Goal: Information Seeking & Learning: Check status

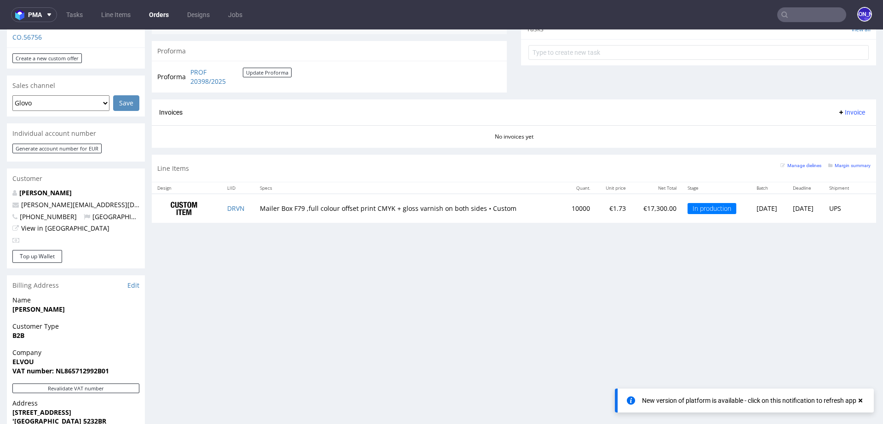
scroll to position [379, 0]
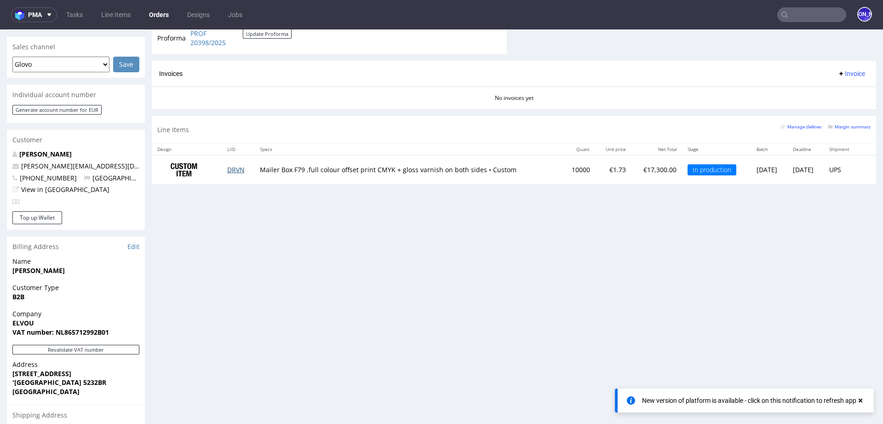
drag, startPoint x: 249, startPoint y: 167, endPoint x: 224, endPoint y: 167, distance: 24.4
click at [224, 167] on td "DRVN" at bounding box center [238, 169] width 33 height 29
click at [244, 166] on td "DRVN" at bounding box center [238, 169] width 33 height 29
drag, startPoint x: 246, startPoint y: 167, endPoint x: 248, endPoint y: 172, distance: 5.1
click at [248, 172] on td "DRVN" at bounding box center [238, 169] width 33 height 29
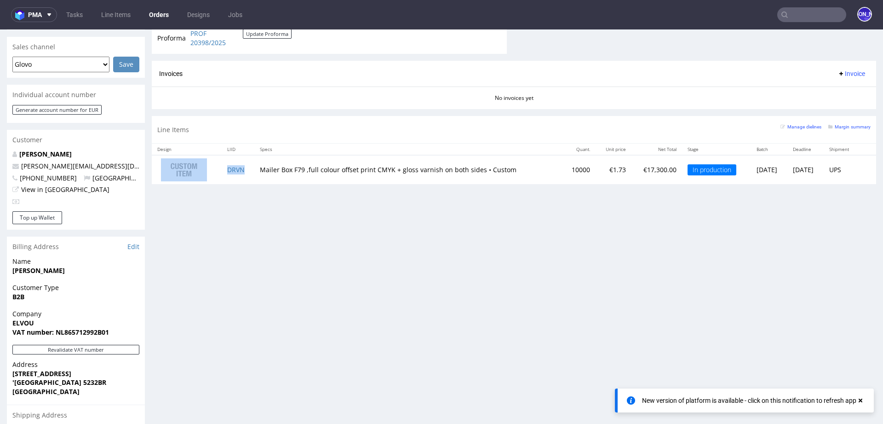
click at [248, 172] on td "DRVN" at bounding box center [238, 169] width 33 height 29
click at [246, 167] on td "DRVN" at bounding box center [238, 169] width 33 height 29
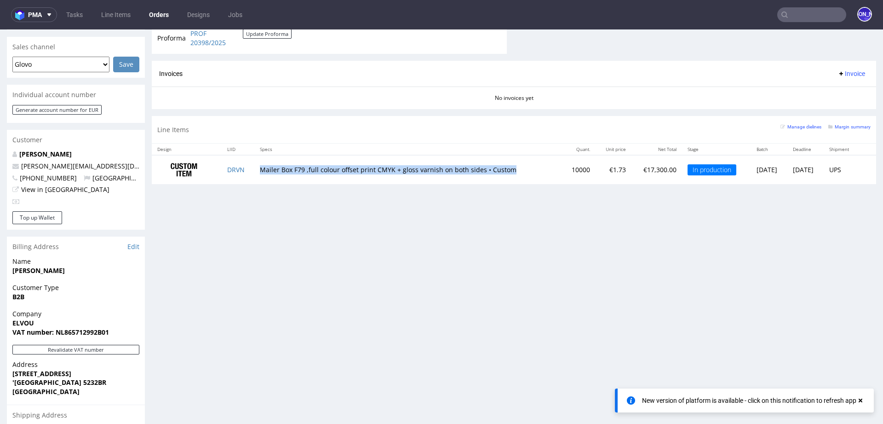
drag, startPoint x: 253, startPoint y: 167, endPoint x: 515, endPoint y: 168, distance: 262.7
click at [515, 168] on td "Mailer Box F79 ,full colour offset print CMYK + gloss varnish on both sides • C…" at bounding box center [408, 169] width 308 height 29
drag, startPoint x: 515, startPoint y: 168, endPoint x: 275, endPoint y: 166, distance: 240.6
click at [275, 166] on td "Mailer Box F79 ,full colour offset print CMYK + gloss varnish on both sides • C…" at bounding box center [408, 169] width 308 height 29
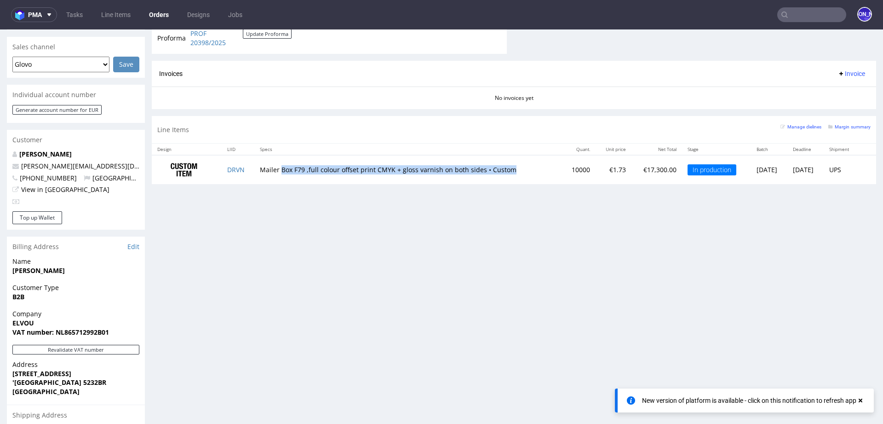
click at [288, 169] on td "Mailer Box F79 ,full colour offset print CMYK + gloss varnish on both sides • C…" at bounding box center [408, 169] width 308 height 29
drag, startPoint x: 288, startPoint y: 169, endPoint x: 299, endPoint y: 169, distance: 10.6
click at [299, 169] on td "Mailer Box F79 ,full colour offset print CMYK + gloss varnish on both sides • C…" at bounding box center [408, 169] width 308 height 29
click at [306, 167] on td "Mailer Box F79 ,full colour offset print CMYK + gloss varnish on both sides • C…" at bounding box center [408, 169] width 308 height 29
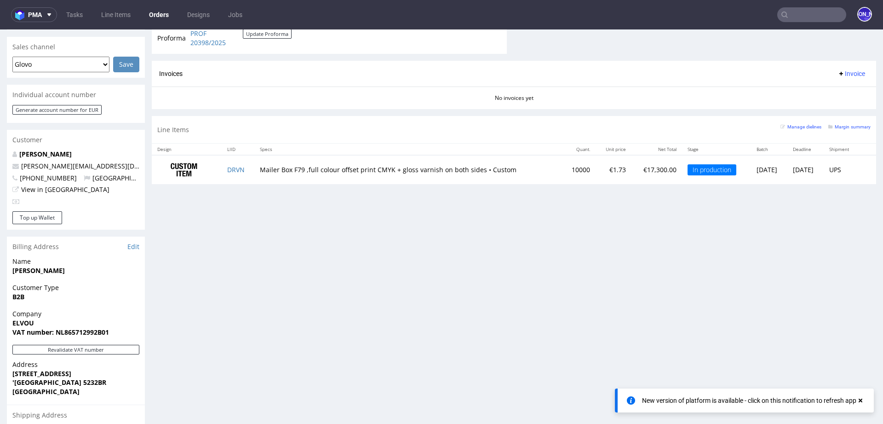
click at [321, 167] on td "Mailer Box F79 ,full colour offset print CMYK + gloss varnish on both sides • C…" at bounding box center [408, 169] width 308 height 29
click at [336, 170] on td "Mailer Box F79 ,full colour offset print CMYK + gloss varnish on both sides • C…" at bounding box center [408, 169] width 308 height 29
click at [358, 169] on td "Mailer Box F79 ,full colour offset print CMYK + gloss varnish on both sides • C…" at bounding box center [408, 169] width 308 height 29
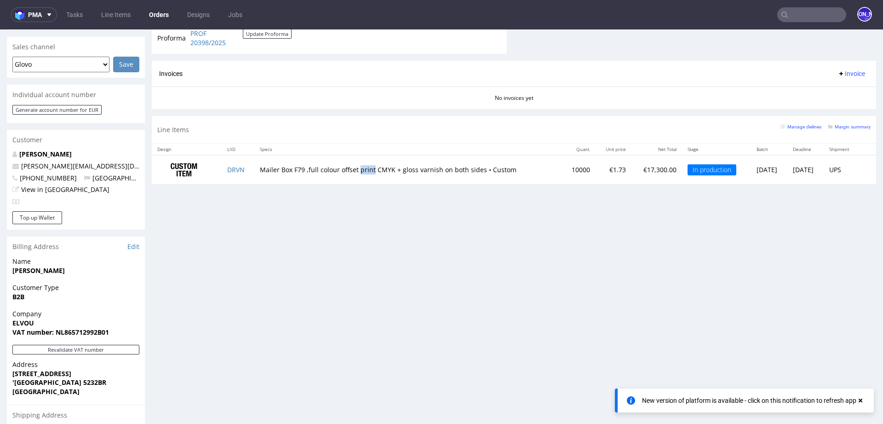
click at [358, 169] on td "Mailer Box F79 ,full colour offset print CMYK + gloss varnish on both sides • C…" at bounding box center [408, 169] width 308 height 29
click at [377, 167] on td "Mailer Box F79 ,full colour offset print CMYK + gloss varnish on both sides • C…" at bounding box center [408, 169] width 308 height 29
click at [267, 169] on td "Mailer Box F79 ,full colour offset print CMYK + gloss varnish on both sides • C…" at bounding box center [408, 169] width 308 height 29
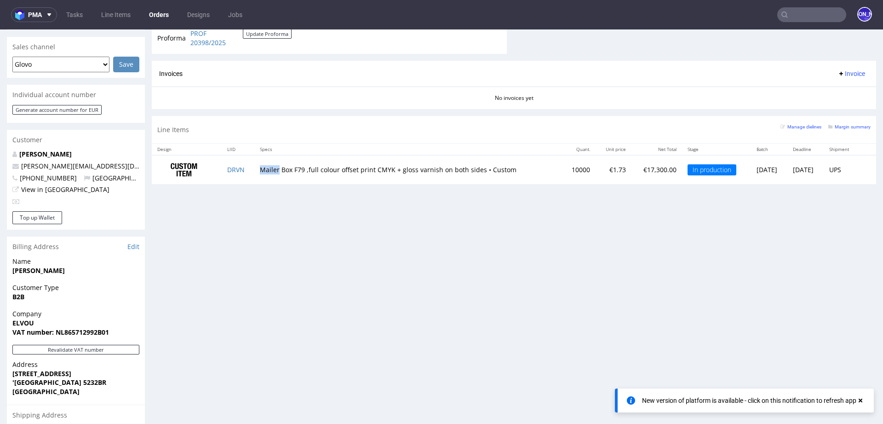
click at [260, 167] on td "Mailer Box F79 ,full colour offset print CMYK + gloss varnish on both sides • C…" at bounding box center [408, 169] width 308 height 29
click at [282, 168] on td "Mailer Box F79 ,full colour offset print CMYK + gloss varnish on both sides • C…" at bounding box center [408, 169] width 308 height 29
click at [297, 170] on td "Mailer Box F79 ,full colour offset print CMYK + gloss varnish on both sides • C…" at bounding box center [408, 169] width 308 height 29
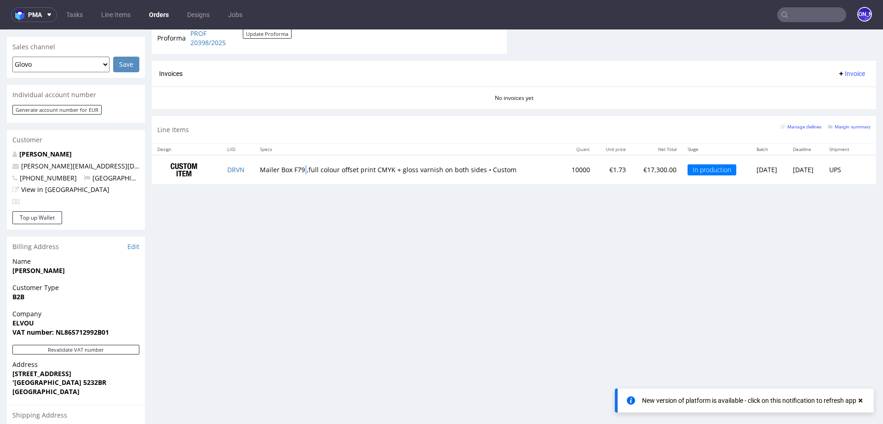
click at [297, 170] on td "Mailer Box F79 ,full colour offset print CMYK + gloss varnish on both sides • C…" at bounding box center [408, 169] width 308 height 29
click at [306, 168] on td "Mailer Box F79 ,full colour offset print CMYK + gloss varnish on both sides • C…" at bounding box center [408, 169] width 308 height 29
click at [322, 171] on td "Mailer Box F79 ,full colour offset print CMYK + gloss varnish on both sides • C…" at bounding box center [408, 169] width 308 height 29
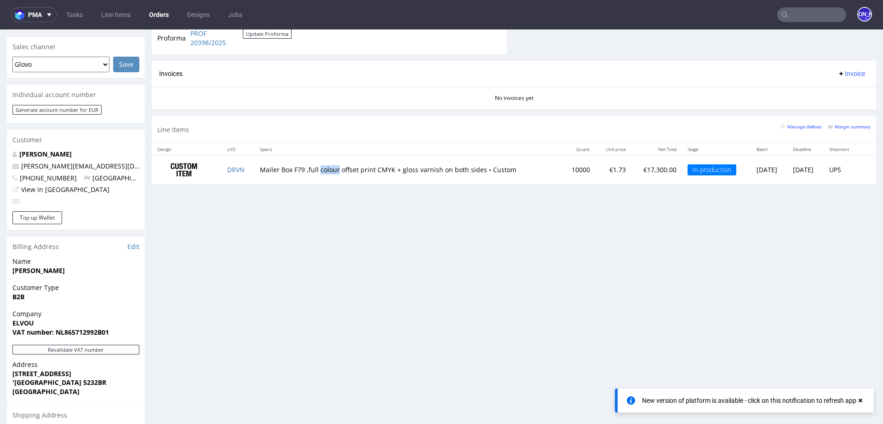
click at [322, 171] on td "Mailer Box F79 ,full colour offset print CMYK + gloss varnish on both sides • C…" at bounding box center [408, 169] width 308 height 29
click at [343, 166] on td "Mailer Box F79 ,full colour offset print CMYK + gloss varnish on both sides • C…" at bounding box center [408, 169] width 308 height 29
click at [359, 166] on td "Mailer Box F79 ,full colour offset print CMYK + gloss varnish on both sides • C…" at bounding box center [408, 169] width 308 height 29
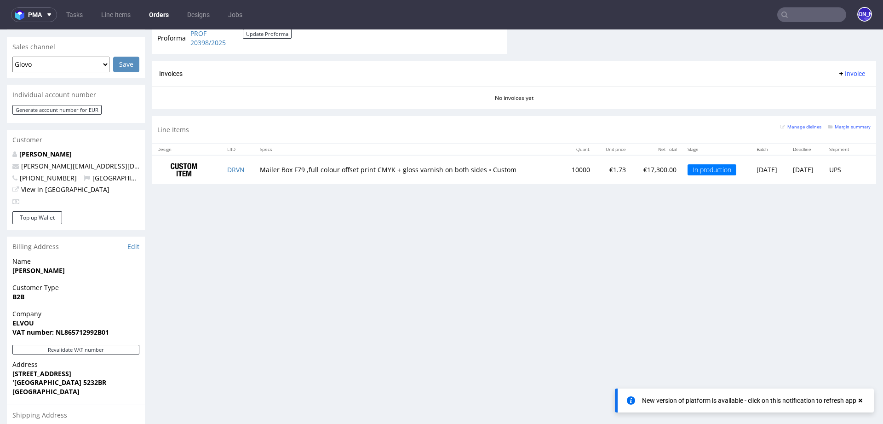
click at [374, 166] on td "Mailer Box F79 ,full colour offset print CMYK + gloss varnish on both sides • C…" at bounding box center [408, 169] width 308 height 29
click at [400, 168] on td "Mailer Box F79 ,full colour offset print CMYK + gloss varnish on both sides • C…" at bounding box center [408, 169] width 308 height 29
click at [414, 167] on td "Mailer Box F79 ,full colour offset print CMYK + gloss varnish on both sides • C…" at bounding box center [408, 169] width 308 height 29
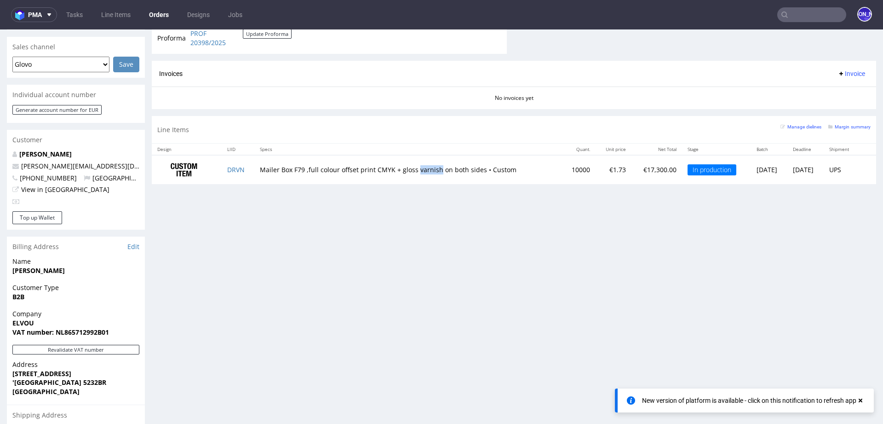
click at [414, 167] on td "Mailer Box F79 ,full colour offset print CMYK + gloss varnish on both sides • C…" at bounding box center [408, 169] width 308 height 29
click at [437, 167] on td "Mailer Box F79 ,full colour offset print CMYK + gloss varnish on both sides • C…" at bounding box center [408, 169] width 308 height 29
click at [457, 167] on td "Mailer Box F79 ,full colour offset print CMYK + gloss varnish on both sides • C…" at bounding box center [408, 169] width 308 height 29
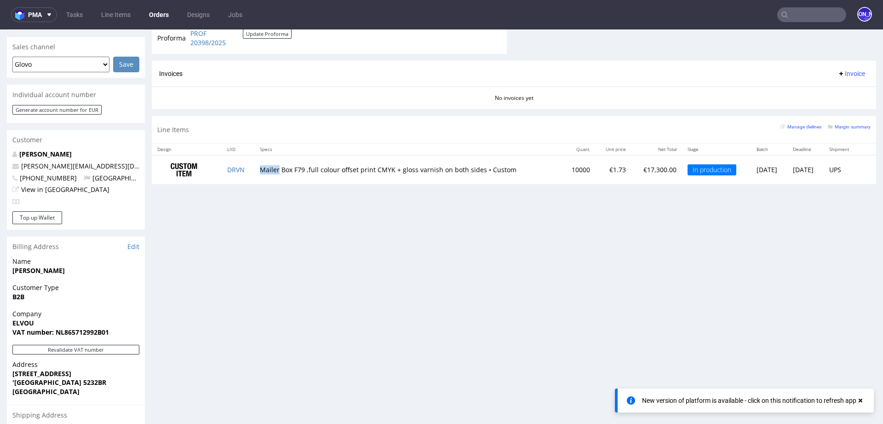
drag, startPoint x: 257, startPoint y: 167, endPoint x: 273, endPoint y: 167, distance: 16.1
click at [273, 167] on td "Mailer Box F79 ,full colour offset print CMYK + gloss varnish on both sides • C…" at bounding box center [408, 169] width 308 height 29
click at [257, 167] on td "Mailer Box F79 ,full colour offset print CMYK + gloss varnish on both sides • C…" at bounding box center [408, 169] width 308 height 29
click at [282, 168] on td "Mailer Box F79 ,full colour offset print CMYK + gloss varnish on both sides • C…" at bounding box center [408, 169] width 308 height 29
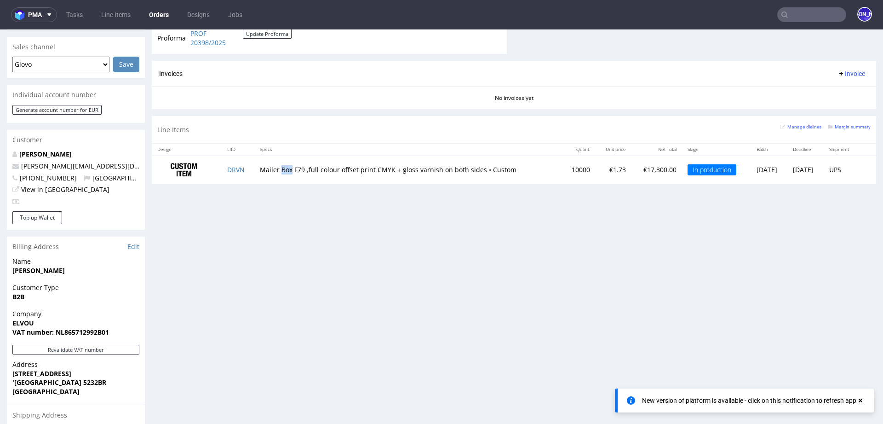
click at [282, 168] on td "Mailer Box F79 ,full colour offset print CMYK + gloss varnish on both sides • C…" at bounding box center [408, 169] width 308 height 29
click at [295, 166] on td "Mailer Box F79 ,full colour offset print CMYK + gloss varnish on both sides • C…" at bounding box center [408, 169] width 308 height 29
click at [307, 168] on td "Mailer Box F79 ,full colour offset print CMYK + gloss varnish on both sides • C…" at bounding box center [408, 169] width 308 height 29
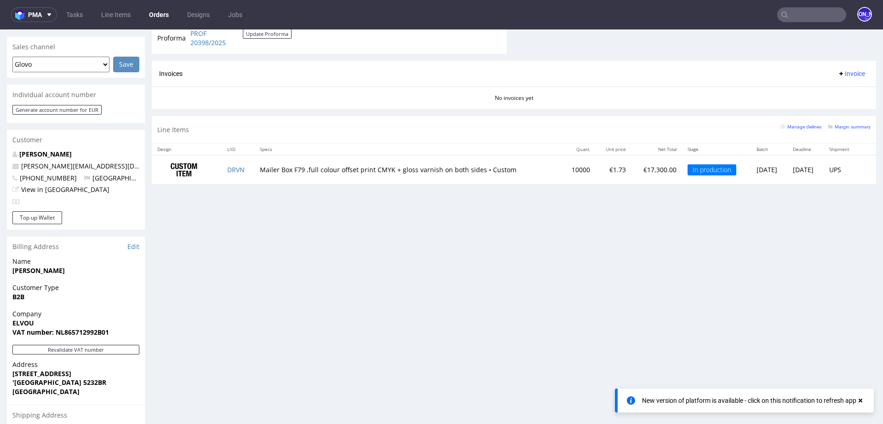
click at [325, 170] on td "Mailer Box F79 ,full colour offset print CMYK + gloss varnish on both sides • C…" at bounding box center [408, 169] width 308 height 29
click at [340, 168] on td "Mailer Box F79 ,full colour offset print CMYK + gloss varnish on both sides • C…" at bounding box center [408, 169] width 308 height 29
click at [357, 166] on td "Mailer Box F79 ,full colour offset print CMYK + gloss varnish on both sides • C…" at bounding box center [408, 169] width 308 height 29
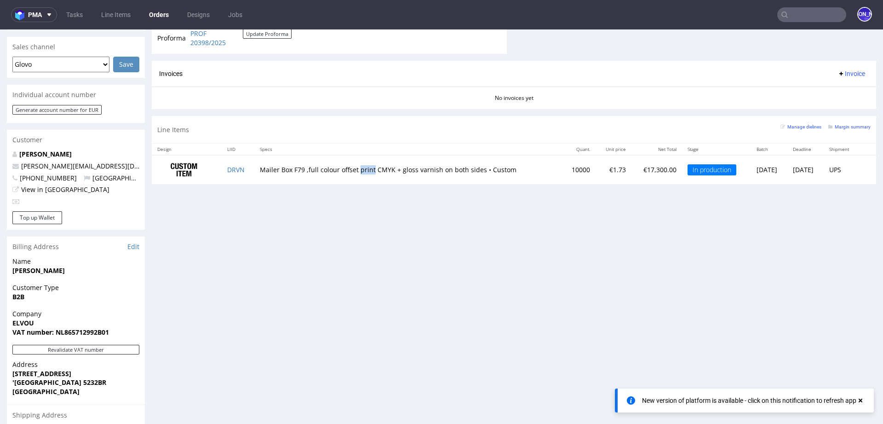
click at [357, 166] on td "Mailer Box F79 ,full colour offset print CMYK + gloss varnish on both sides • C…" at bounding box center [408, 169] width 308 height 29
click at [264, 168] on td "Mailer Box F79 ,full colour offset print CMYK + gloss varnish on both sides • C…" at bounding box center [408, 169] width 308 height 29
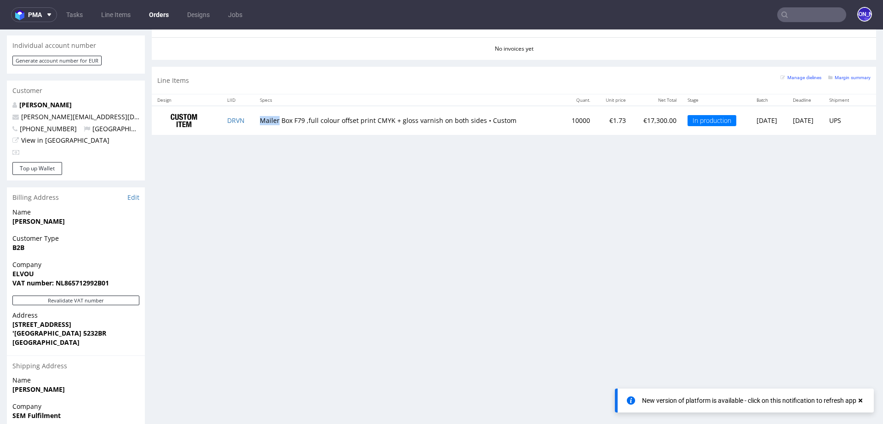
scroll to position [411, 0]
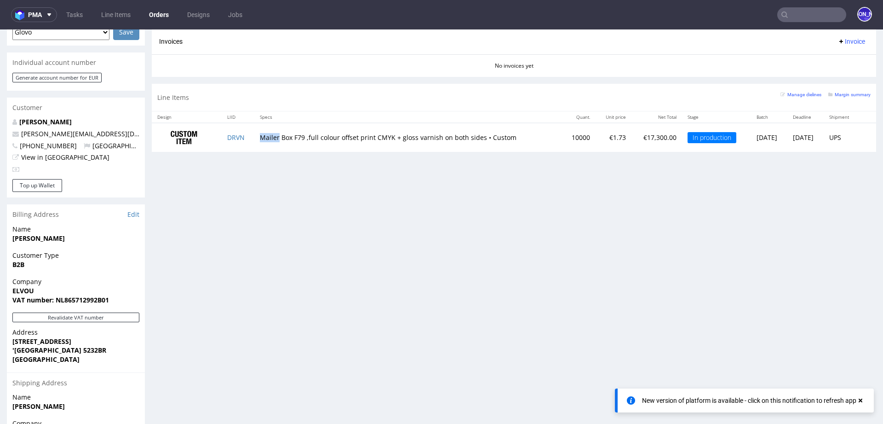
click at [268, 137] on td "Mailer Box F79 ,full colour offset print CMYK + gloss varnish on both sides • C…" at bounding box center [408, 137] width 308 height 29
click at [281, 134] on td "Mailer Box F79 ,full colour offset print CMYK + gloss varnish on both sides • C…" at bounding box center [408, 137] width 308 height 29
click at [294, 134] on td "Mailer Box F79 ,full colour offset print CMYK + gloss varnish on both sides • C…" at bounding box center [408, 137] width 308 height 29
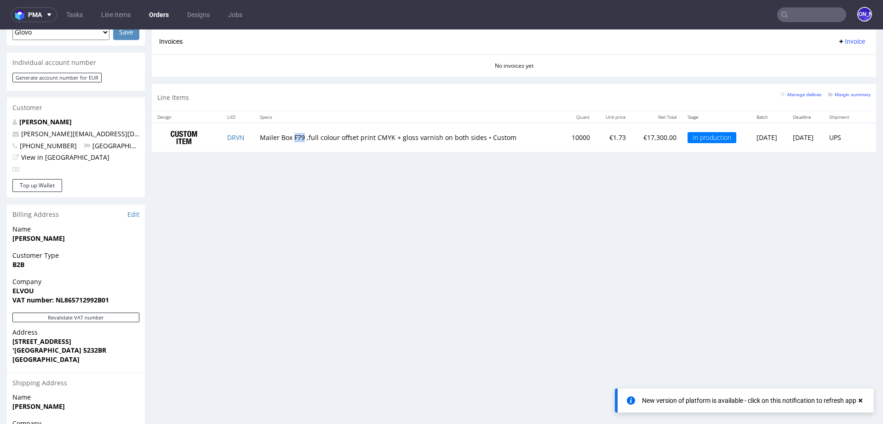
click at [294, 134] on td "Mailer Box F79 ,full colour offset print CMYK + gloss varnish on both sides • C…" at bounding box center [408, 137] width 308 height 29
click at [307, 136] on td "Mailer Box F79 ,full colour offset print CMYK + gloss varnish on both sides • C…" at bounding box center [408, 137] width 308 height 29
click at [319, 137] on td "Mailer Box F79 ,full colour offset print CMYK + gloss varnish on both sides • C…" at bounding box center [408, 137] width 308 height 29
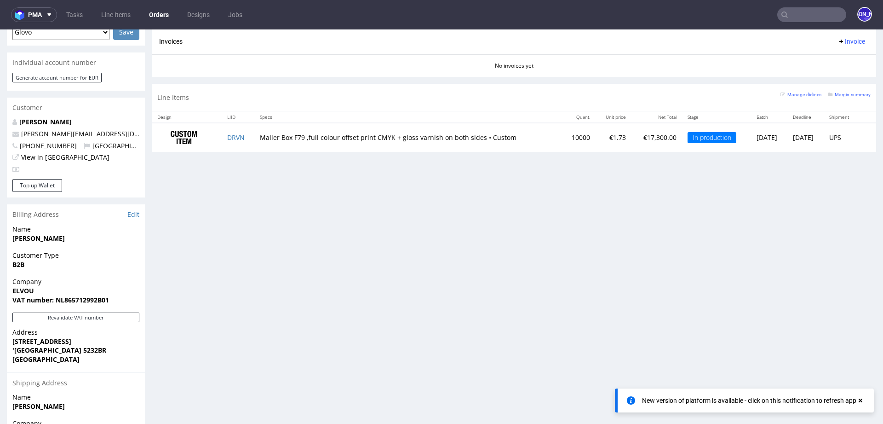
click at [344, 135] on td "Mailer Box F79 ,full colour offset print CMYK + gloss varnish on both sides • C…" at bounding box center [408, 137] width 308 height 29
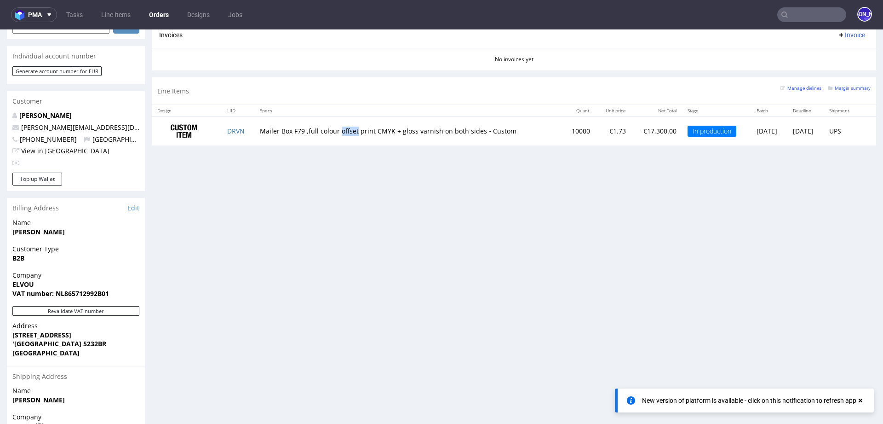
scroll to position [412, 0]
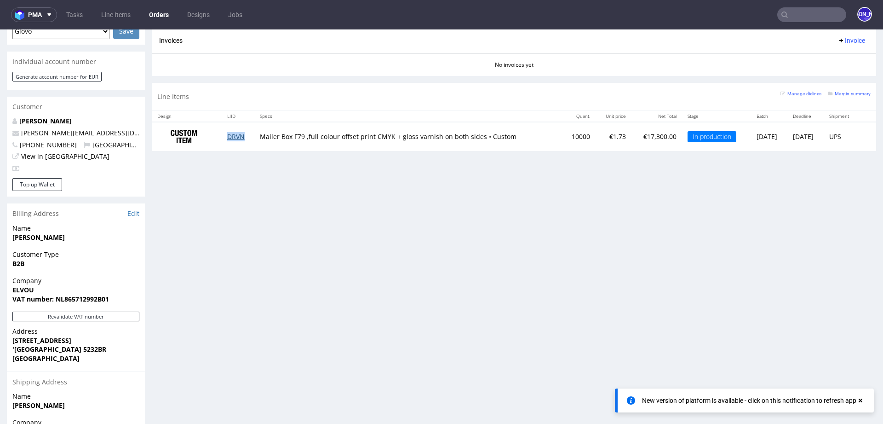
click at [232, 137] on link "DRVN" at bounding box center [235, 136] width 17 height 9
click at [786, 12] on input "text" at bounding box center [811, 14] width 69 height 15
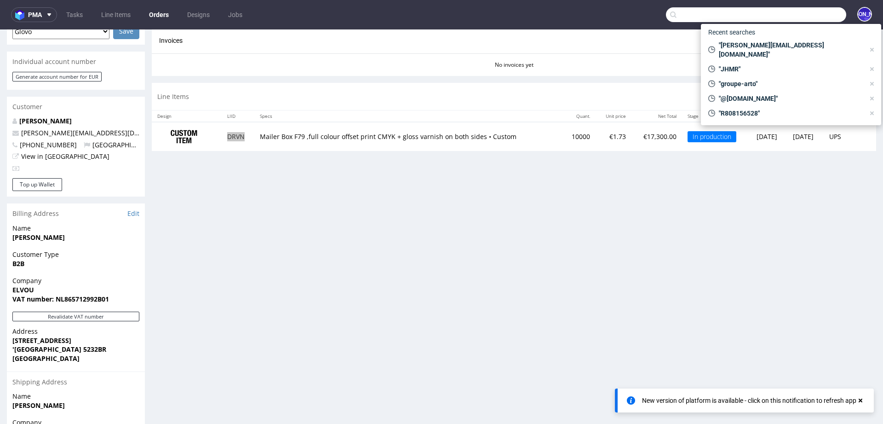
paste input "Jules Scheepens | Elvou <jules@elvou.com>"
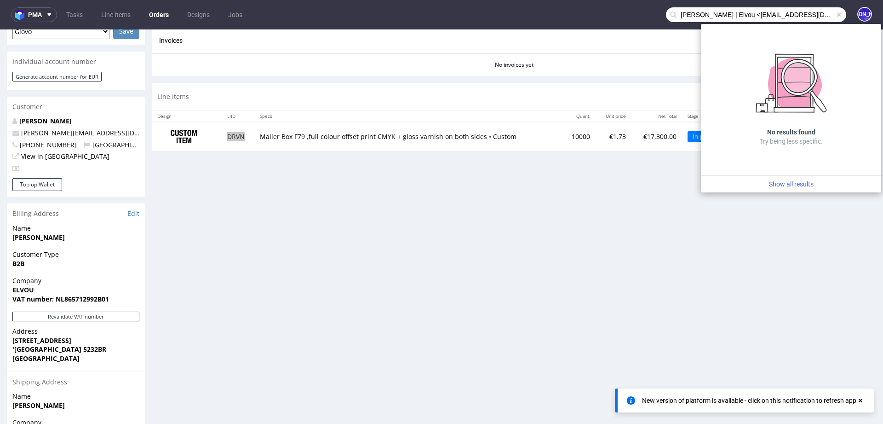
drag, startPoint x: 747, startPoint y: 14, endPoint x: 601, endPoint y: 9, distance: 145.5
click at [601, 9] on nav "pma Tasks Line Items Orders Designs Jobs Jules Scheepens | Elvou <jules@elvou.c…" at bounding box center [441, 14] width 883 height 29
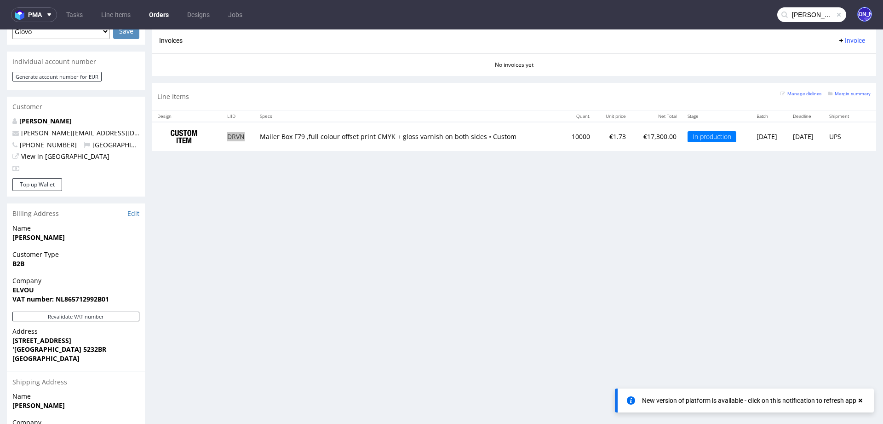
scroll to position [0, 9]
drag, startPoint x: 784, startPoint y: 14, endPoint x: 862, endPoint y: 15, distance: 77.3
click at [862, 15] on div "jules@elvou.com> JO" at bounding box center [859, 15] width 26 height 16
click at [824, 14] on input "jules@elvou.com>" at bounding box center [811, 14] width 69 height 15
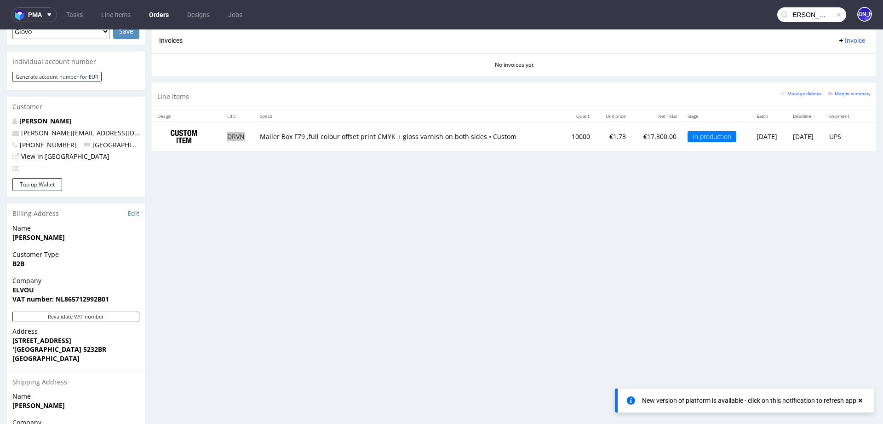
type input "[PERSON_NAME][EMAIL_ADDRESS][DOMAIN_NAME]"
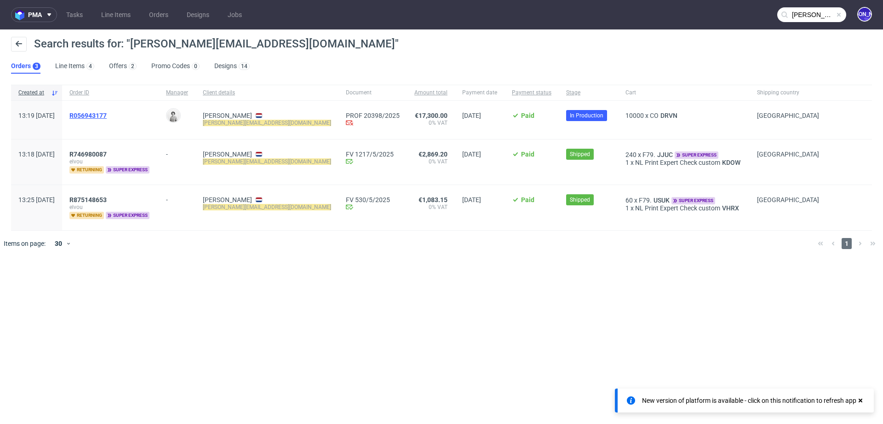
click at [107, 112] on span "R056943177" at bounding box center [87, 115] width 37 height 7
click at [107, 114] on span "R056943177" at bounding box center [87, 115] width 37 height 7
drag, startPoint x: 142, startPoint y: 112, endPoint x: 78, endPoint y: 112, distance: 63.5
click at [78, 112] on div "13:19 Tue 16.09.2025 R056943177 Dudek Mariola Anne De Vries jules@elvou.com PRO…" at bounding box center [441, 120] width 861 height 39
copy div "5 R056943177"
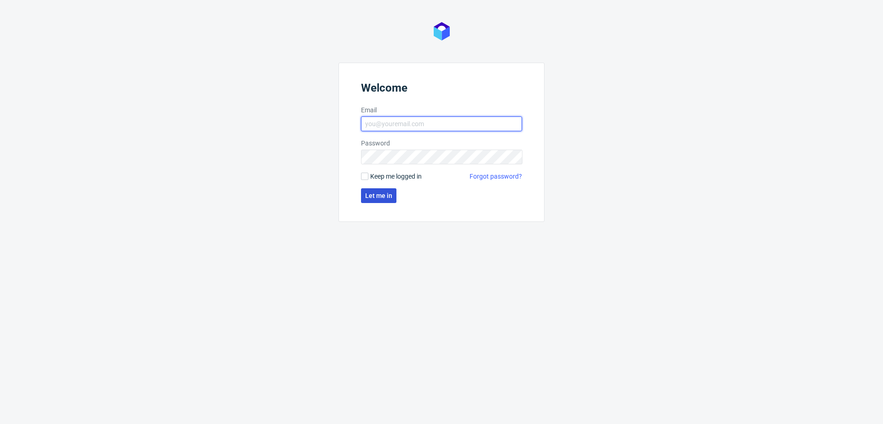
type input "[EMAIL_ADDRESS][DOMAIN_NAME]"
click at [371, 192] on span "Let me in" at bounding box center [378, 195] width 27 height 6
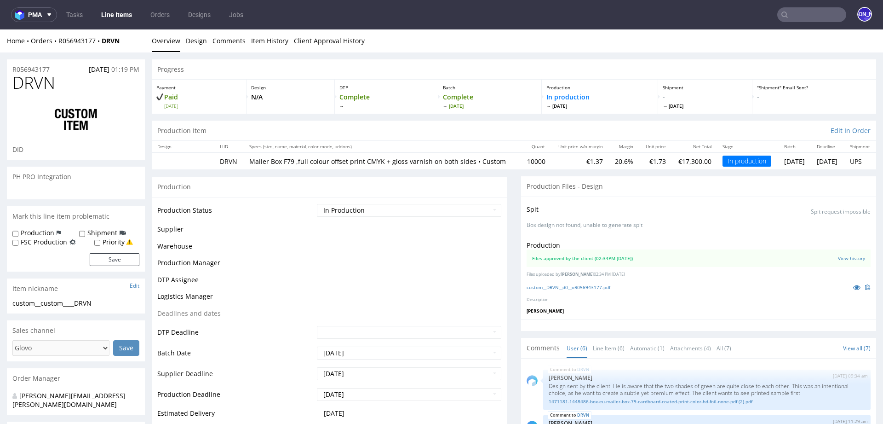
scroll to position [233, 0]
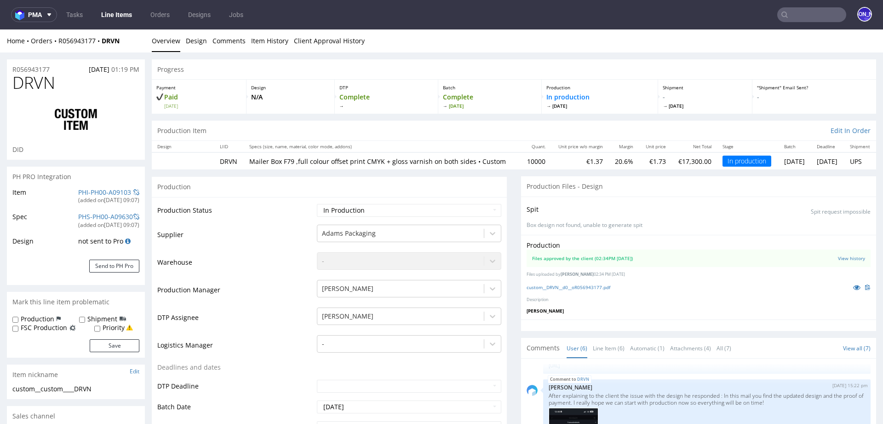
select select "in_progress"
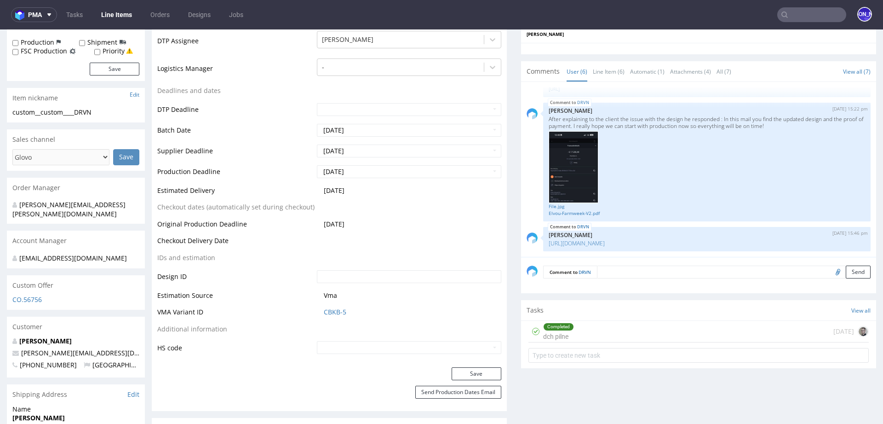
scroll to position [274, 0]
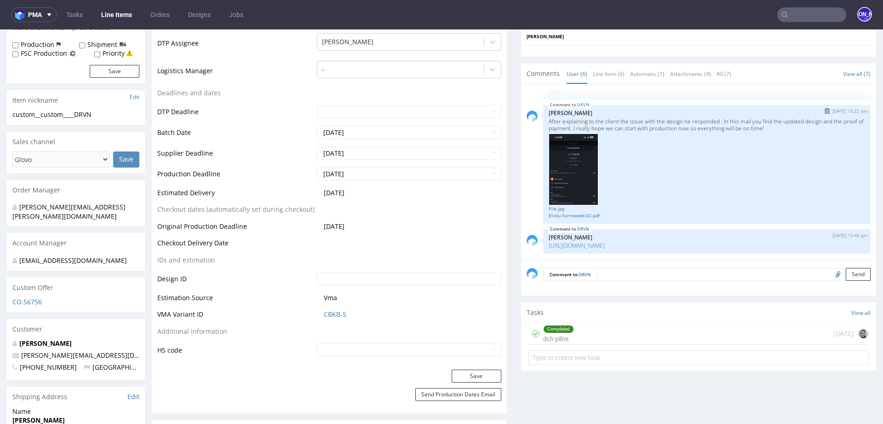
click at [550, 125] on p "After explaining to the client the issue with the design he responded : In this…" at bounding box center [707, 125] width 317 height 14
click at [565, 125] on p "After explaining to the client the issue with the design he responded : In this…" at bounding box center [707, 125] width 317 height 14
click at [588, 127] on p "After explaining to the client the issue with the design he responded : In this…" at bounding box center [707, 125] width 317 height 14
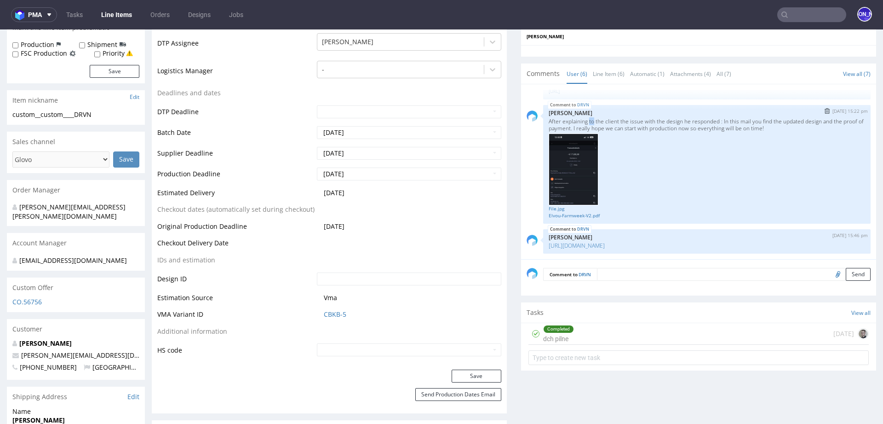
click at [588, 127] on p "After explaining to the client the issue with the design he responded : In this…" at bounding box center [707, 125] width 317 height 14
click at [598, 127] on p "After explaining to the client the issue with the design he responded : In this…" at bounding box center [707, 125] width 317 height 14
click at [610, 128] on p "After explaining to the client the issue with the design he responded : In this…" at bounding box center [707, 125] width 317 height 14
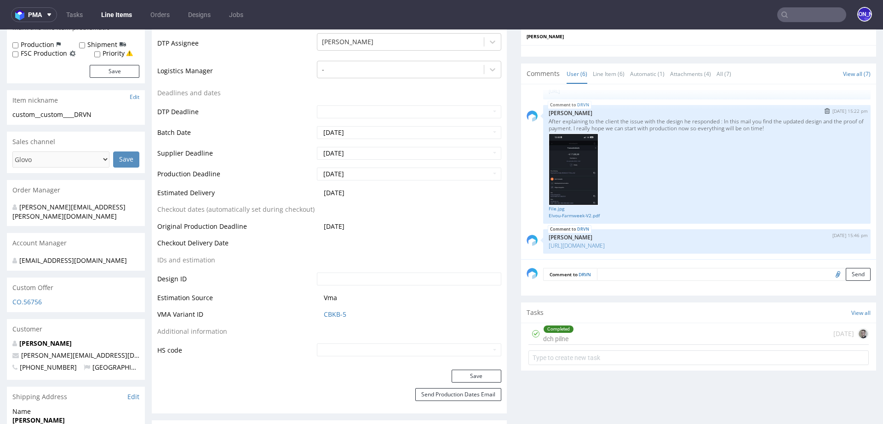
click at [618, 128] on p "After explaining to the client the issue with the design he responded : In this…" at bounding box center [707, 125] width 317 height 14
click at [635, 128] on p "After explaining to the client the issue with the design he responded : In this…" at bounding box center [707, 125] width 317 height 14
click at [645, 127] on p "After explaining to the client the issue with the design he responded : In this…" at bounding box center [707, 125] width 317 height 14
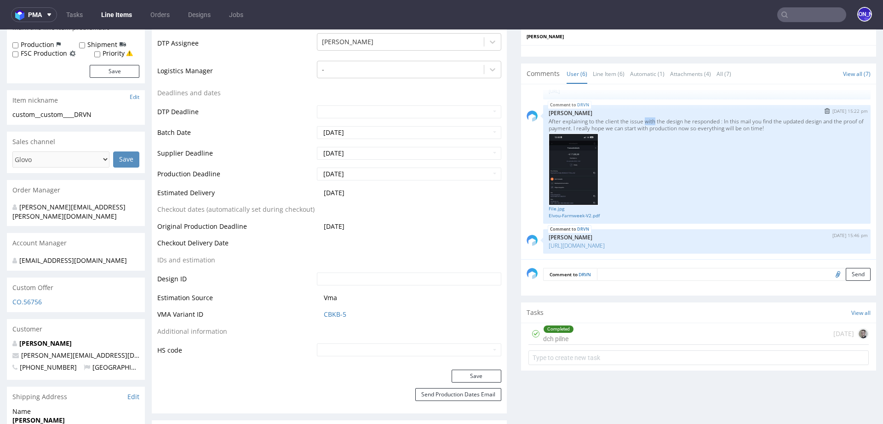
click at [645, 127] on p "After explaining to the client the issue with the design he responded : In this…" at bounding box center [707, 125] width 317 height 14
click at [659, 127] on p "After explaining to the client the issue with the design he responded : In this…" at bounding box center [707, 125] width 317 height 14
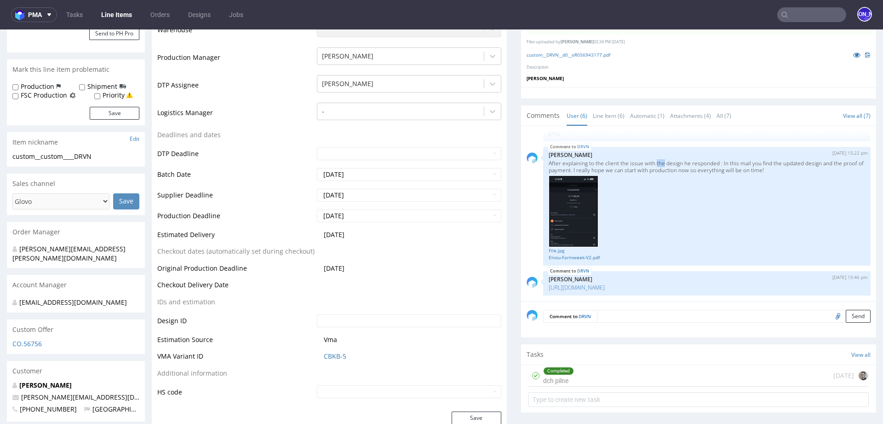
scroll to position [243, 0]
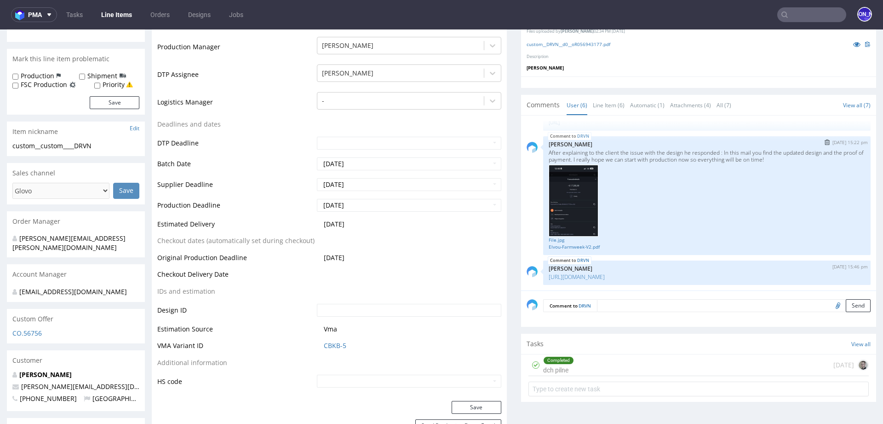
click at [673, 156] on p "After explaining to the client the issue with the design he responded : In this…" at bounding box center [707, 156] width 317 height 14
click at [712, 158] on p "After explaining to the client the issue with the design he responded : In this…" at bounding box center [707, 156] width 317 height 14
click at [768, 158] on p "After explaining to the client the issue with the design he responded : In this…" at bounding box center [707, 156] width 317 height 14
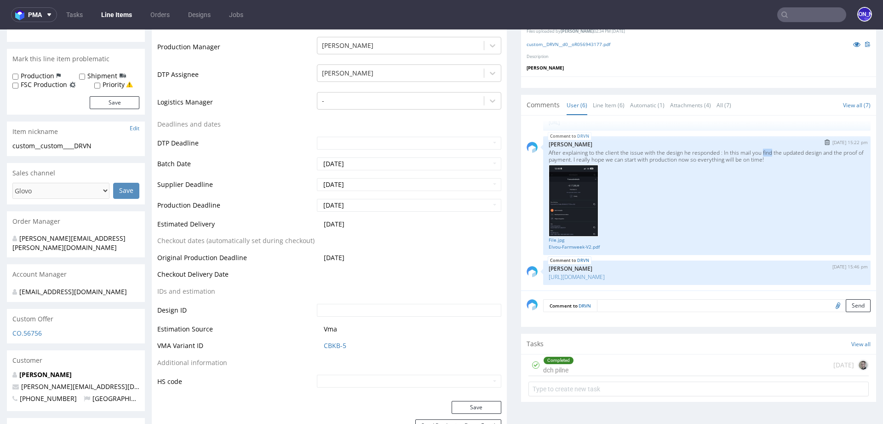
click at [768, 158] on p "After explaining to the client the issue with the design he responded : In this…" at bounding box center [707, 156] width 317 height 14
click at [789, 159] on p "After explaining to the client the issue with the design he responded : In this…" at bounding box center [707, 156] width 317 height 14
click at [756, 158] on p "After explaining to the client the issue with the design he responded : In this…" at bounding box center [707, 156] width 317 height 14
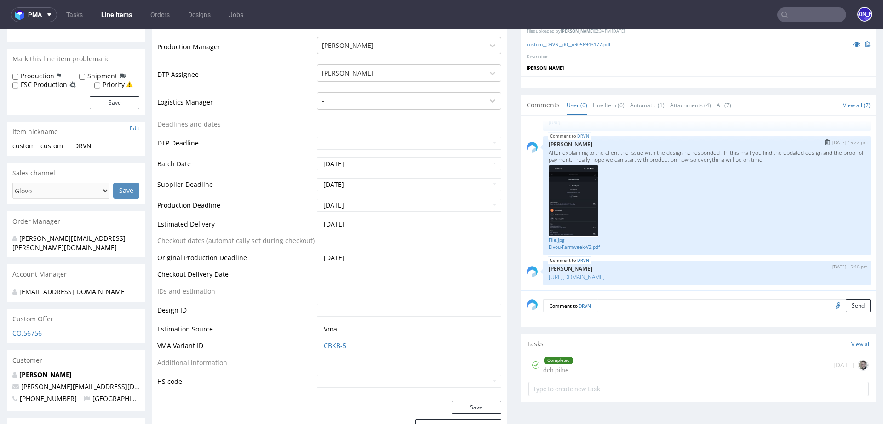
click at [601, 163] on p "After explaining to the client the issue with the design he responded : In this…" at bounding box center [707, 156] width 317 height 14
click at [619, 163] on p "After explaining to the client the issue with the design he responded : In this…" at bounding box center [707, 156] width 317 height 14
drag, startPoint x: 802, startPoint y: 161, endPoint x: 649, endPoint y: 161, distance: 152.7
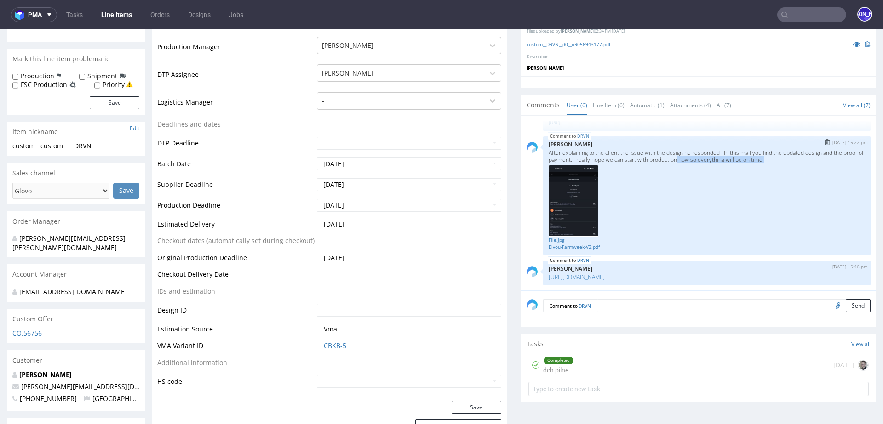
click at [649, 161] on p "After explaining to the client the issue with the design he responded : In this…" at bounding box center [707, 156] width 317 height 14
click at [637, 159] on p "After explaining to the client the issue with the design he responded : In this…" at bounding box center [707, 156] width 317 height 14
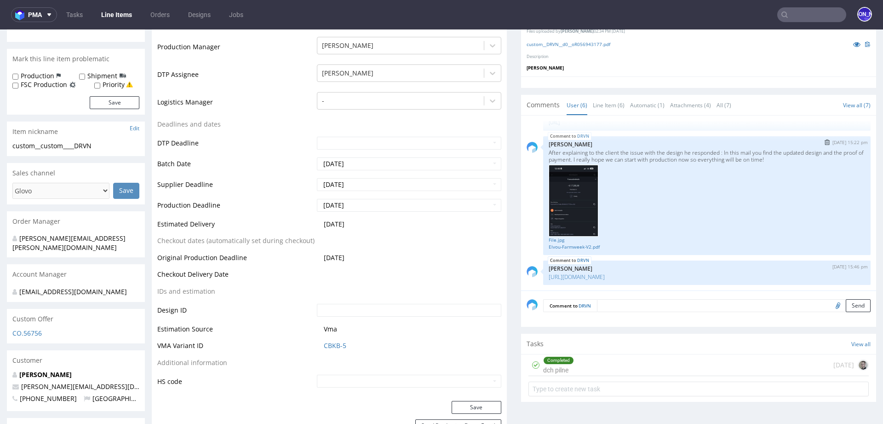
click at [646, 158] on p "After explaining to the client the issue with the design he responded : In this…" at bounding box center [707, 156] width 317 height 14
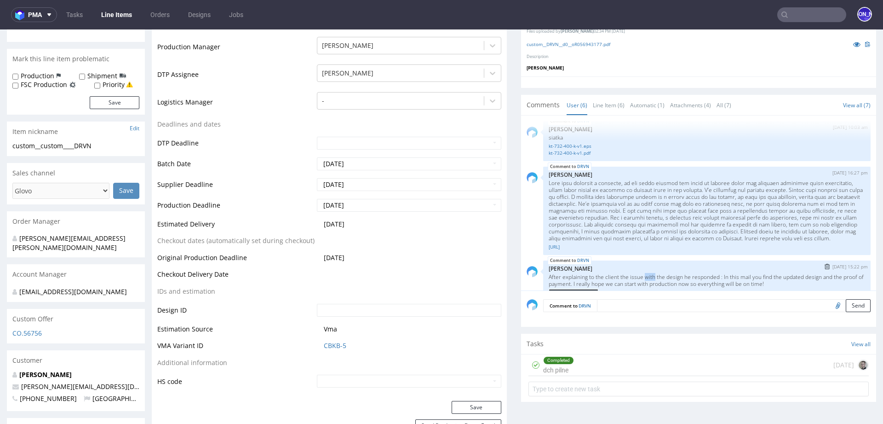
scroll to position [0, 0]
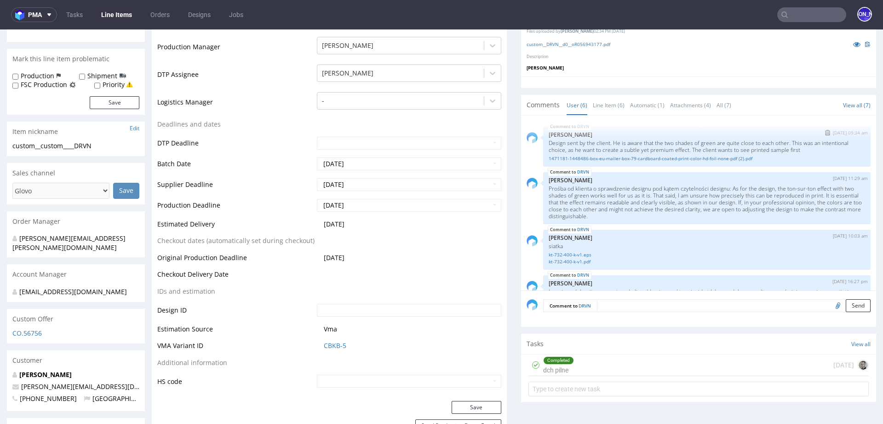
click at [553, 148] on p "Design sent by the client. He is aware that the two shades of green are quite c…" at bounding box center [707, 146] width 317 height 14
click at [586, 153] on p "Design sent by the client. He is aware that the two shades of green are quite c…" at bounding box center [707, 146] width 317 height 14
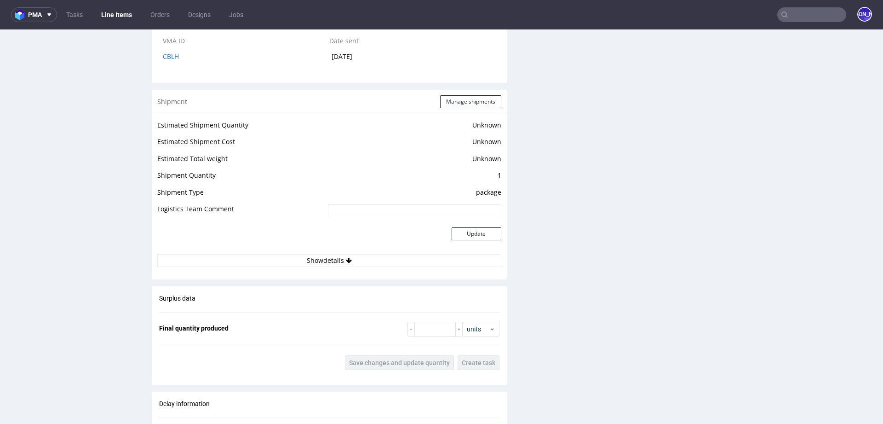
scroll to position [1593, 0]
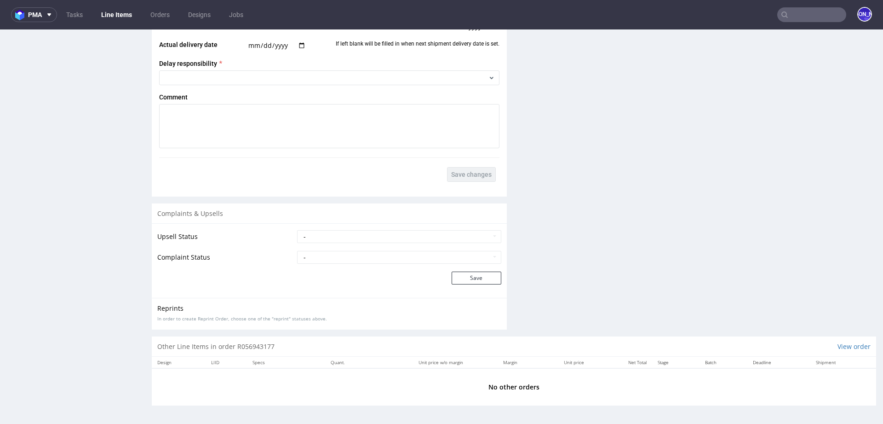
click at [168, 97] on span "Comment" at bounding box center [173, 96] width 29 height 7
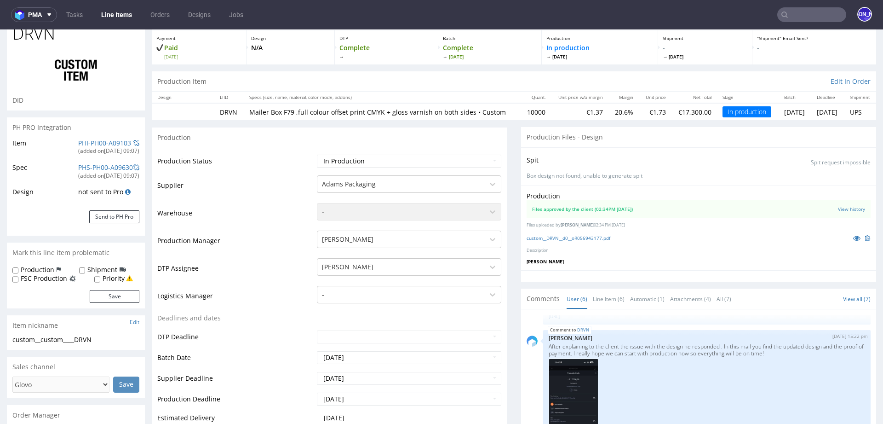
scroll to position [0, 0]
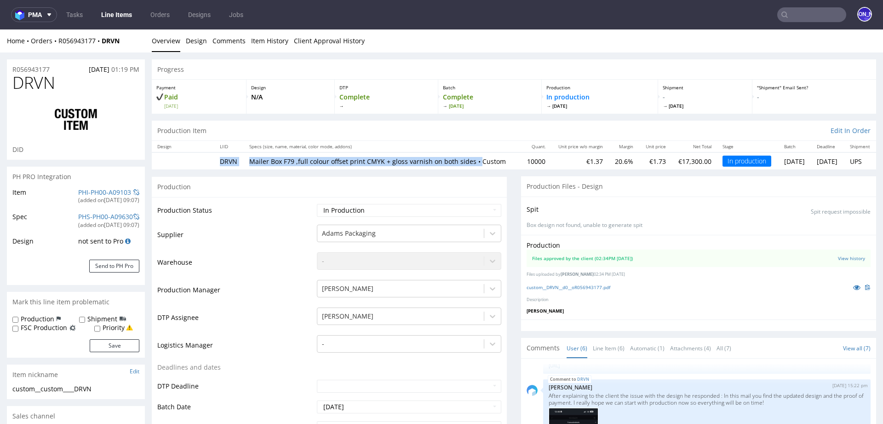
drag, startPoint x: 242, startPoint y: 165, endPoint x: 214, endPoint y: 162, distance: 28.2
click at [214, 162] on tr "DRVN Mailer Box F79 ,full colour offset print CMYK + gloss varnish on both side…" at bounding box center [514, 160] width 725 height 17
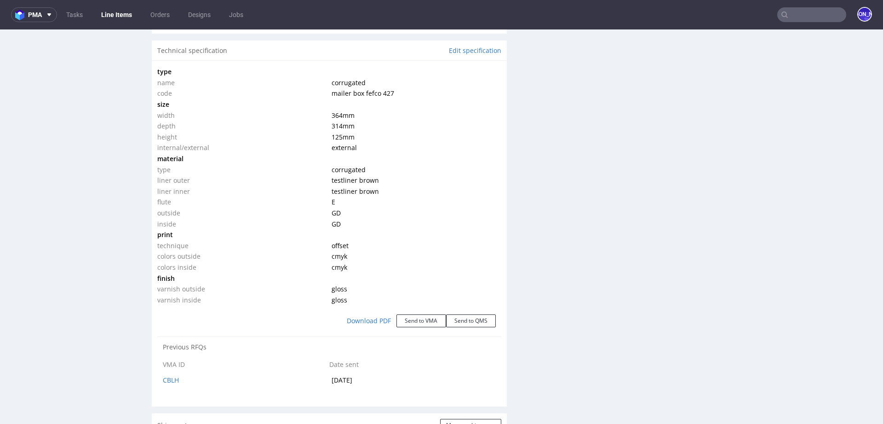
scroll to position [862, 0]
drag, startPoint x: 233, startPoint y: 55, endPoint x: 187, endPoint y: 55, distance: 46.0
click at [187, 55] on div "Technical specification Edit specification" at bounding box center [329, 48] width 355 height 20
drag, startPoint x: 227, startPoint y: 55, endPoint x: 201, endPoint y: 52, distance: 25.9
click at [201, 52] on div "Technical specification Edit specification" at bounding box center [329, 48] width 355 height 20
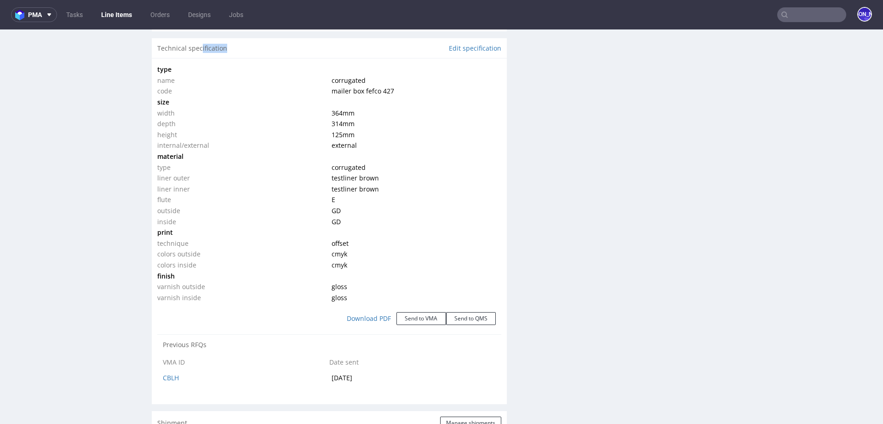
click at [236, 54] on div "Technical specification Edit specification" at bounding box center [329, 48] width 355 height 20
drag, startPoint x: 236, startPoint y: 54, endPoint x: 143, endPoint y: 54, distance: 92.5
click at [143, 54] on div "R056943177 16.09.2025 01:19 PM DRVN DID PH PRO Integration Item PHI-PH00-A09103…" at bounding box center [441, 168] width 883 height 1956
click at [243, 49] on div "Technical specification Edit specification" at bounding box center [329, 48] width 355 height 20
drag, startPoint x: 230, startPoint y: 54, endPoint x: 191, endPoint y: 53, distance: 39.1
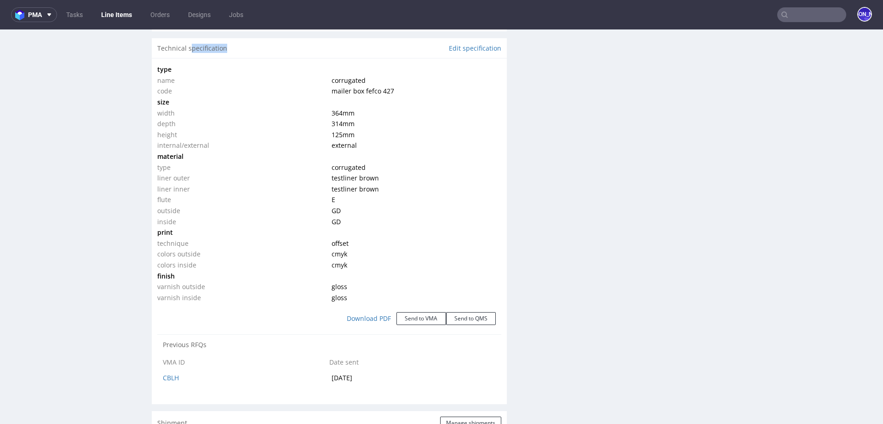
click at [191, 53] on div "Technical specification Edit specification" at bounding box center [329, 48] width 355 height 20
click at [168, 57] on div "Technical specification Edit specification" at bounding box center [329, 48] width 355 height 20
drag, startPoint x: 232, startPoint y: 55, endPoint x: 153, endPoint y: 57, distance: 79.6
click at [153, 57] on div "Technical specification Edit specification" at bounding box center [329, 48] width 355 height 20
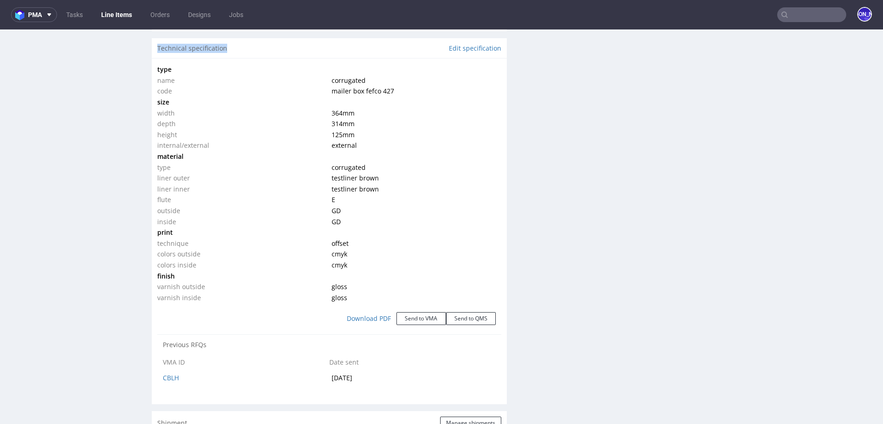
click at [202, 52] on div "Technical specification Edit specification" at bounding box center [329, 48] width 355 height 20
click at [168, 52] on div "Technical specification Edit specification" at bounding box center [329, 48] width 355 height 20
click at [211, 51] on div "Technical specification Edit specification" at bounding box center [329, 48] width 355 height 20
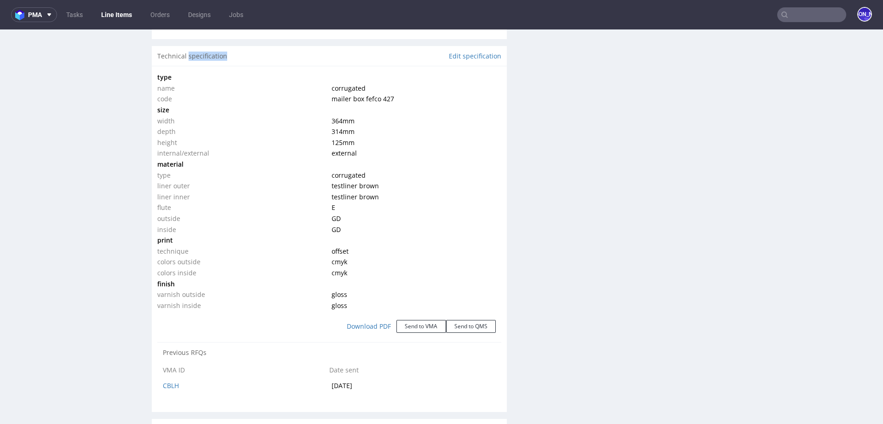
scroll to position [858, 0]
click at [169, 57] on div "Technical specification Edit specification" at bounding box center [329, 53] width 355 height 20
drag, startPoint x: 189, startPoint y: 59, endPoint x: 235, endPoint y: 59, distance: 46.0
click at [229, 59] on div "Technical specification Edit specification" at bounding box center [329, 53] width 355 height 20
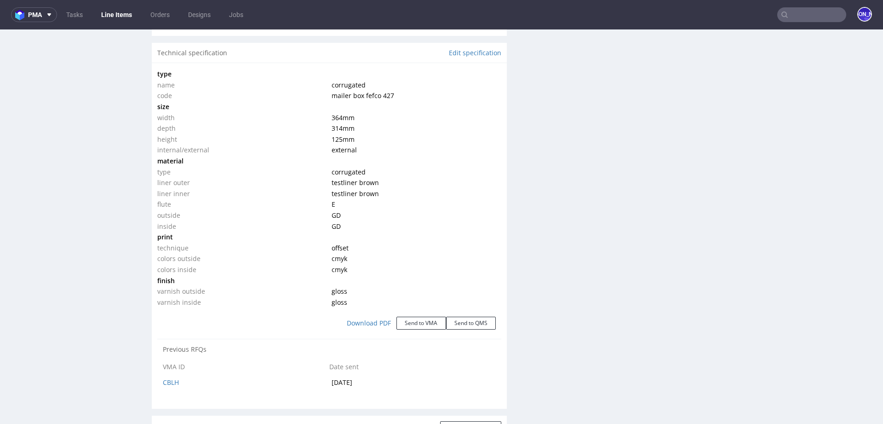
click at [170, 57] on div "Technical specification Edit specification" at bounding box center [329, 53] width 355 height 20
click at [201, 57] on div "Technical specification Edit specification" at bounding box center [329, 53] width 355 height 20
click at [173, 54] on div "Technical specification Edit specification" at bounding box center [329, 53] width 355 height 20
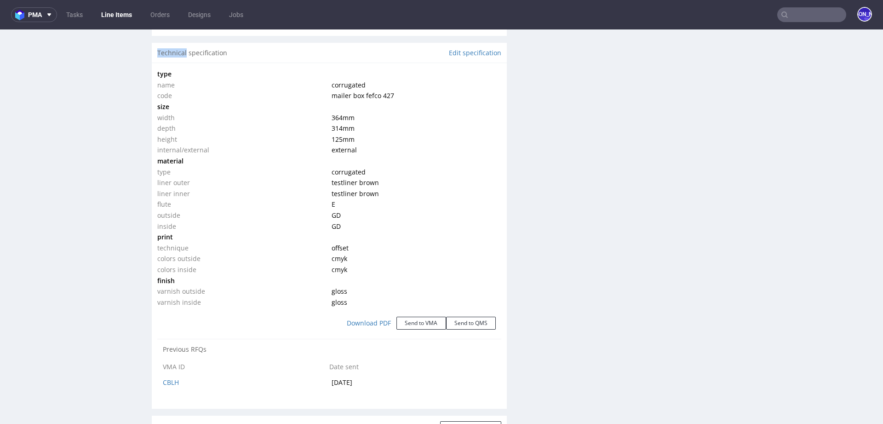
click at [173, 54] on div "Technical specification Edit specification" at bounding box center [329, 53] width 355 height 20
click at [198, 60] on div "Technical specification Edit specification" at bounding box center [329, 53] width 355 height 20
click at [169, 62] on div "Technical specification Edit specification" at bounding box center [329, 53] width 355 height 20
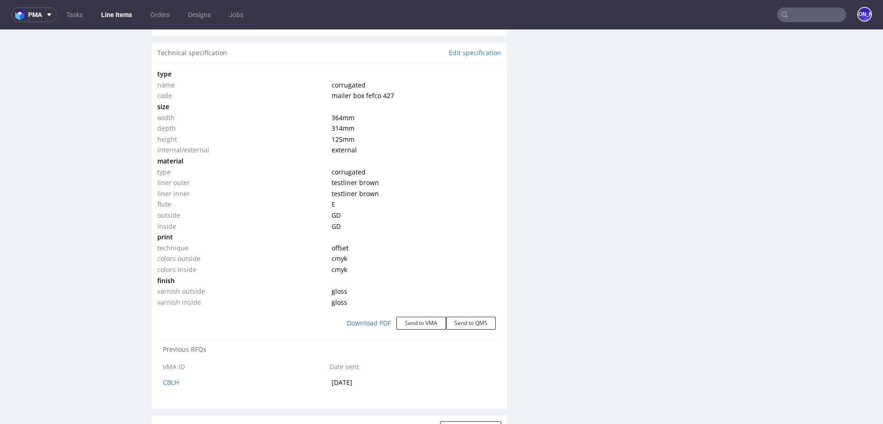
click at [207, 58] on div "Technical specification Edit specification" at bounding box center [329, 53] width 355 height 20
click at [174, 57] on div "Technical specification Edit specification" at bounding box center [329, 53] width 355 height 20
click at [211, 60] on div "Technical specification Edit specification" at bounding box center [329, 53] width 355 height 20
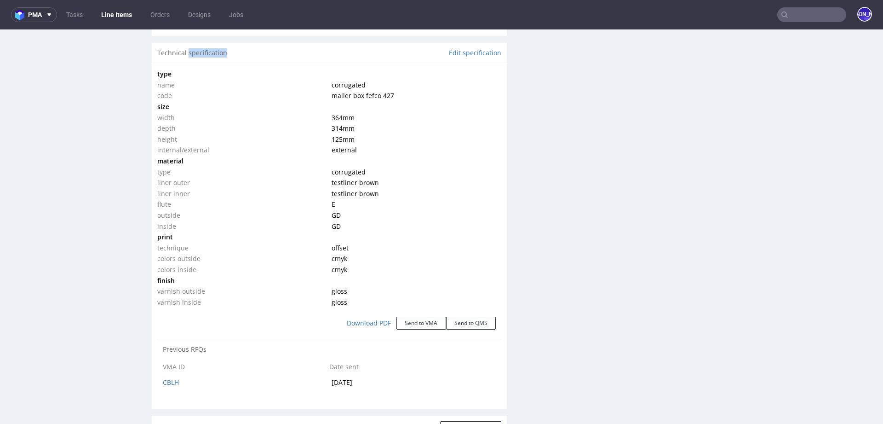
click at [211, 60] on div "Technical specification Edit specification" at bounding box center [329, 53] width 355 height 20
click at [170, 58] on div "Technical specification Edit specification" at bounding box center [329, 53] width 355 height 20
click at [201, 59] on div "Technical specification Edit specification" at bounding box center [329, 53] width 355 height 20
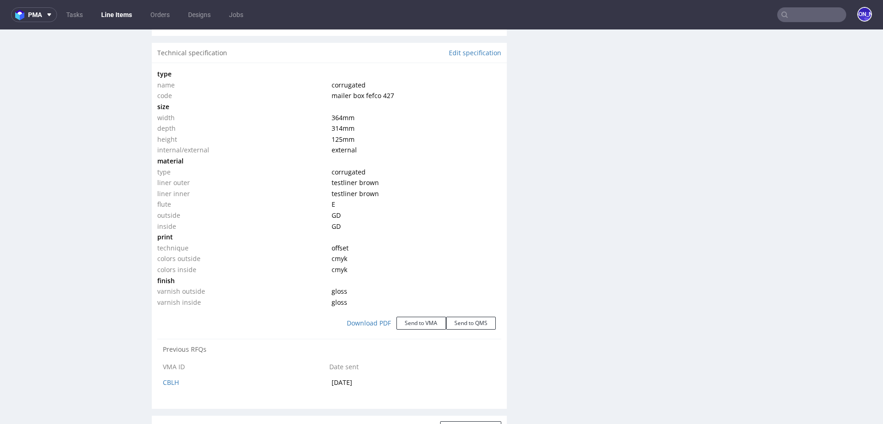
click at [175, 57] on div "Technical specification Edit specification" at bounding box center [329, 53] width 355 height 20
click at [193, 58] on div "Technical specification Edit specification" at bounding box center [329, 53] width 355 height 20
click at [173, 57] on div "Technical specification Edit specification" at bounding box center [329, 53] width 355 height 20
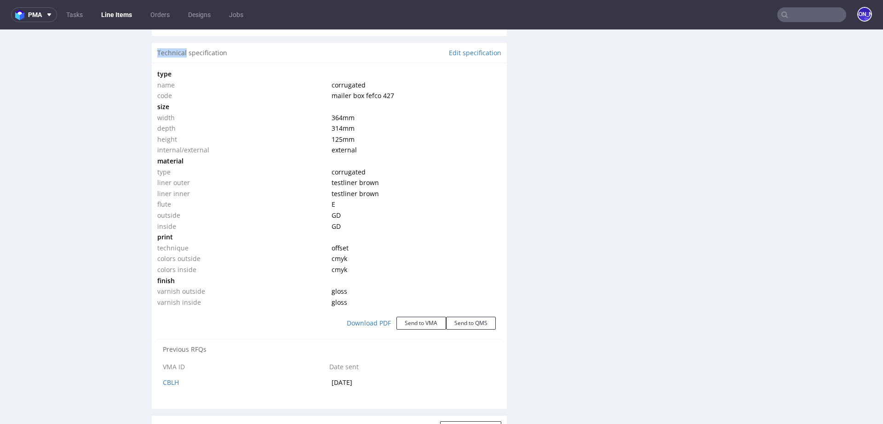
click at [173, 57] on div "Technical specification Edit specification" at bounding box center [329, 53] width 355 height 20
click at [201, 62] on div "Technical specification Edit specification" at bounding box center [329, 53] width 355 height 20
click at [169, 60] on div "Technical specification Edit specification" at bounding box center [329, 53] width 355 height 20
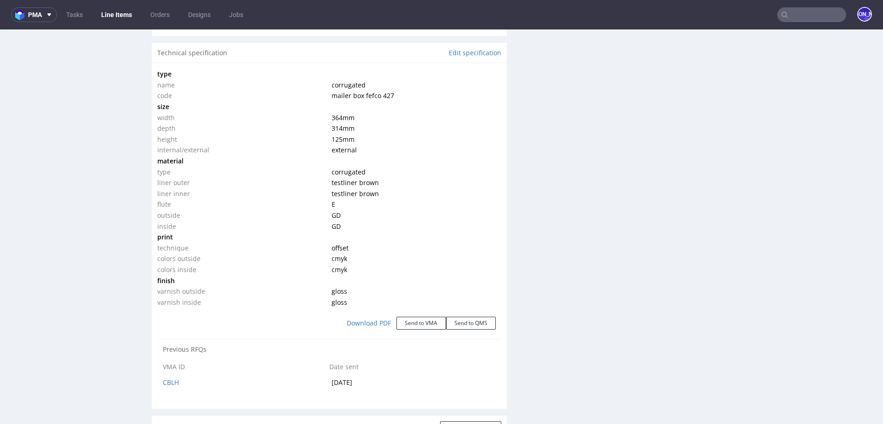
click at [199, 59] on div "Technical specification Edit specification" at bounding box center [329, 53] width 355 height 20
click at [171, 58] on div "Technical specification Edit specification" at bounding box center [329, 53] width 355 height 20
click at [200, 62] on div "Technical specification Edit specification" at bounding box center [329, 53] width 355 height 20
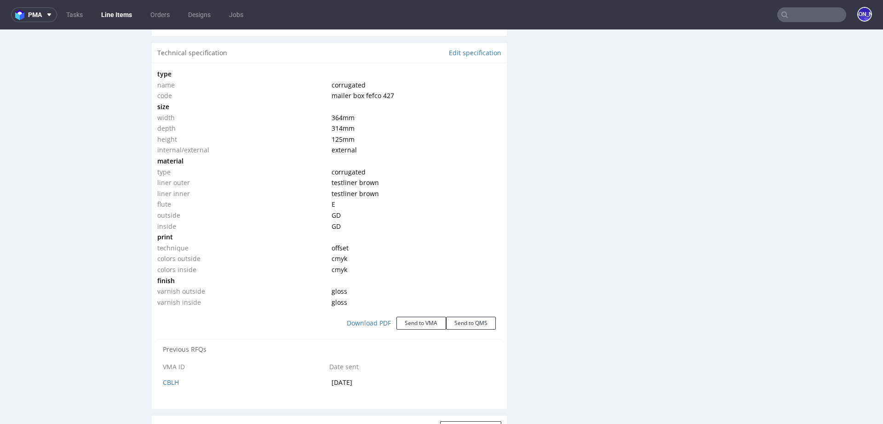
click at [177, 57] on div "Technical specification Edit specification" at bounding box center [329, 53] width 355 height 20
click at [194, 62] on div "Technical specification Edit specification" at bounding box center [329, 53] width 355 height 20
click at [170, 60] on div "Technical specification Edit specification" at bounding box center [329, 53] width 355 height 20
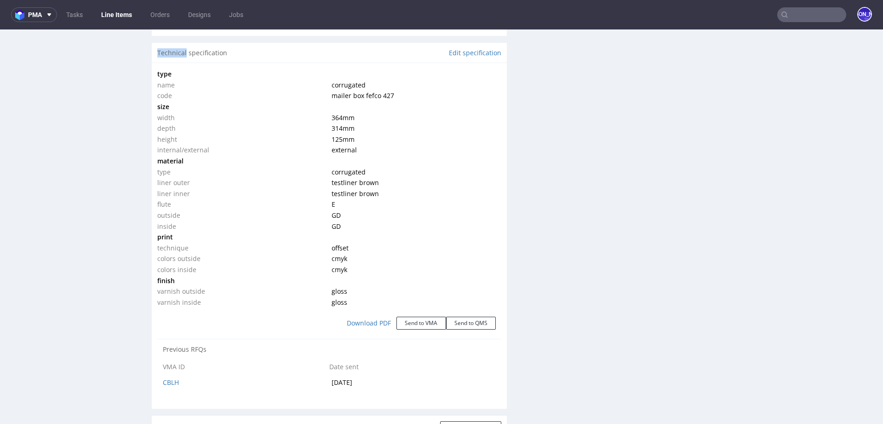
click at [170, 60] on div "Technical specification Edit specification" at bounding box center [329, 53] width 355 height 20
click at [199, 58] on div "Technical specification Edit specification" at bounding box center [329, 53] width 355 height 20
drag, startPoint x: 157, startPoint y: 60, endPoint x: 198, endPoint y: 57, distance: 41.1
click at [194, 58] on div "Technical specification Edit specification" at bounding box center [329, 53] width 355 height 20
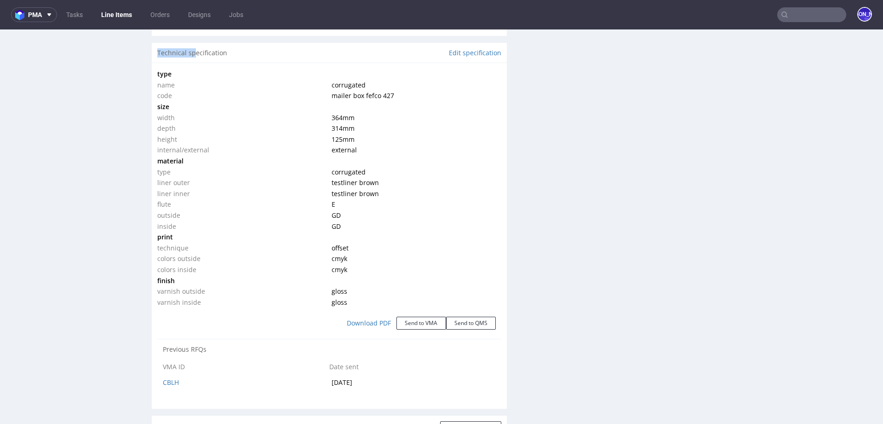
click at [186, 56] on div "Technical specification Edit specification" at bounding box center [329, 53] width 355 height 20
click at [167, 61] on div "Technical specification Edit specification" at bounding box center [329, 53] width 355 height 20
click at [201, 56] on div "Technical specification Edit specification" at bounding box center [329, 53] width 355 height 20
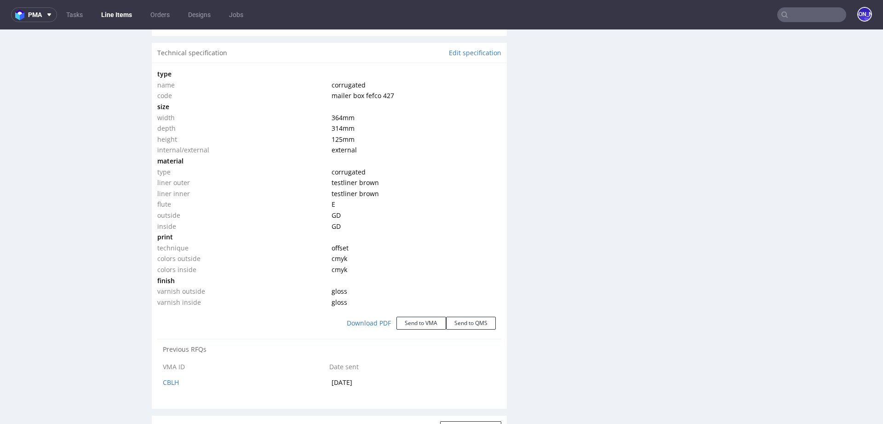
click at [168, 62] on div "Technical specification Edit specification" at bounding box center [329, 53] width 355 height 20
click at [202, 60] on div "Technical specification Edit specification" at bounding box center [329, 53] width 355 height 20
click at [163, 62] on div "Technical specification Edit specification" at bounding box center [329, 53] width 355 height 20
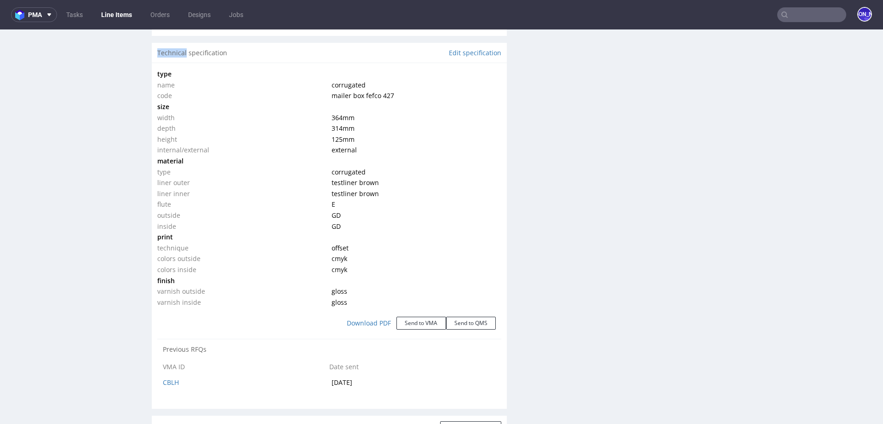
click at [163, 62] on div "Technical specification Edit specification" at bounding box center [329, 53] width 355 height 20
click at [202, 57] on div "Technical specification Edit specification" at bounding box center [329, 53] width 355 height 20
click at [173, 62] on div "Technical specification Edit specification" at bounding box center [329, 53] width 355 height 20
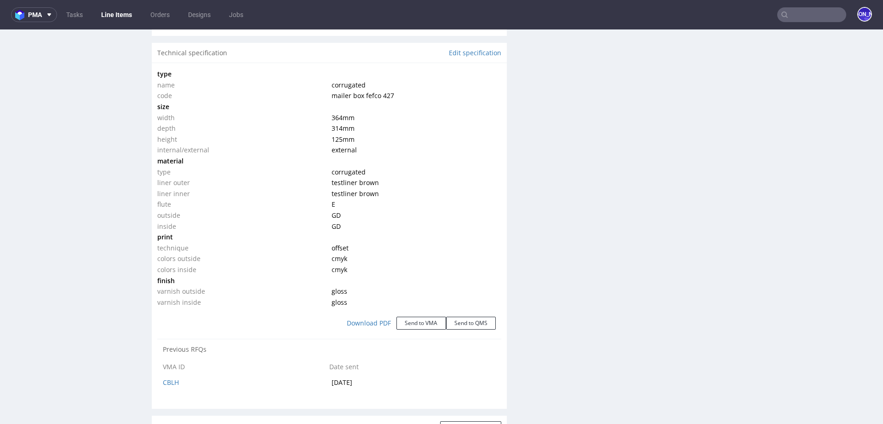
click at [207, 60] on div "Technical specification Edit specification" at bounding box center [329, 53] width 355 height 20
click at [167, 59] on div "Technical specification Edit specification" at bounding box center [329, 53] width 355 height 20
click at [82, 84] on div "R056943177 16.09.2025 01:19 PM DRVN DID PH PRO Integration Item PHI-PH00-A09103…" at bounding box center [76, 173] width 138 height 1942
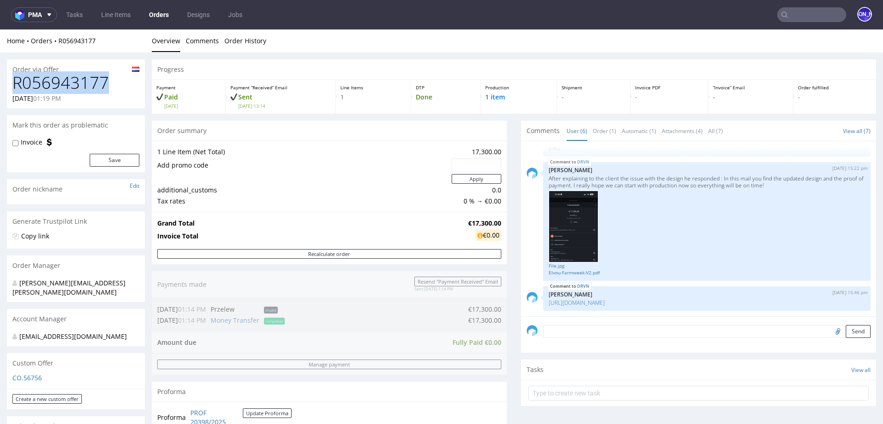
drag, startPoint x: 111, startPoint y: 85, endPoint x: 0, endPoint y: 84, distance: 111.3
copy h1 "R056943177"
click at [802, 17] on input "text" at bounding box center [811, 14] width 69 height 15
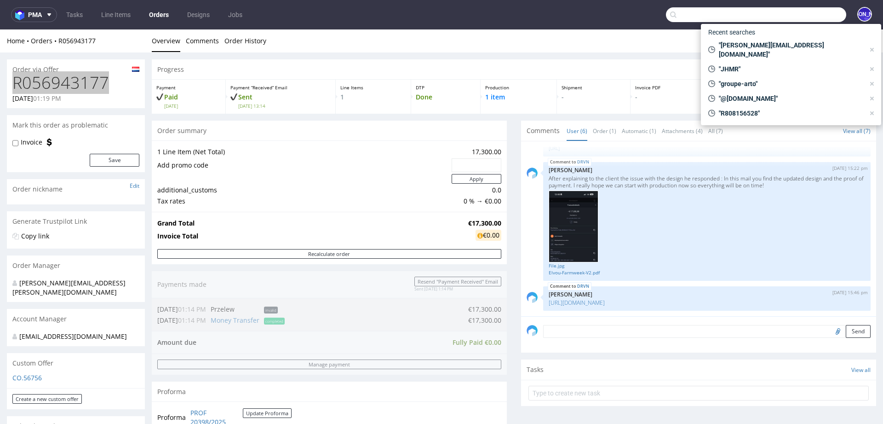
paste input "[PERSON_NAME][EMAIL_ADDRESS][DOMAIN_NAME]"
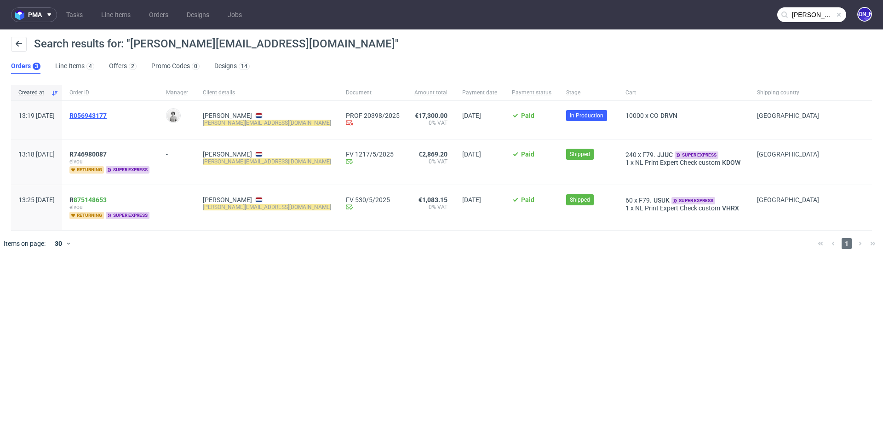
click at [107, 113] on span "R056943177" at bounding box center [87, 115] width 37 height 7
click at [800, 16] on input "[PERSON_NAME][EMAIL_ADDRESS][DOMAIN_NAME]" at bounding box center [811, 14] width 69 height 15
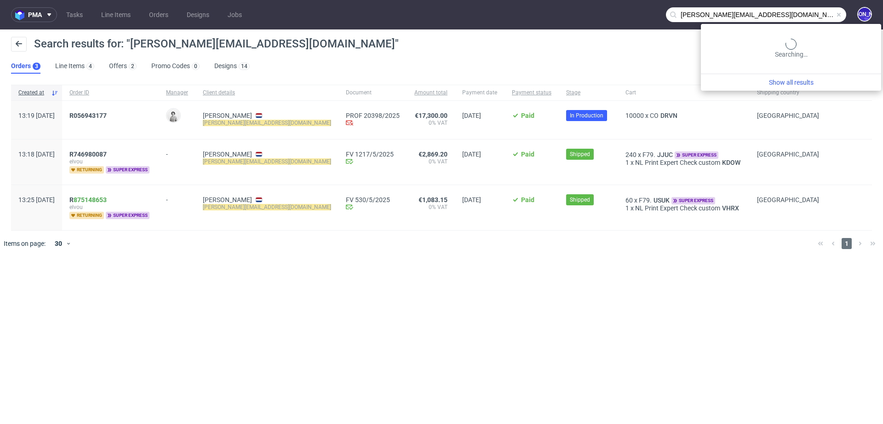
click at [800, 16] on input "[PERSON_NAME][EMAIL_ADDRESS][DOMAIN_NAME]" at bounding box center [756, 14] width 180 height 15
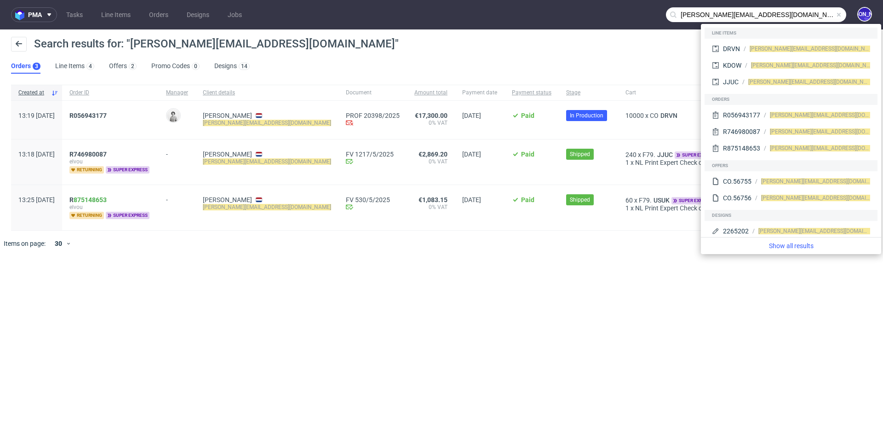
paste input "@classicfootballshirts.co.uk"
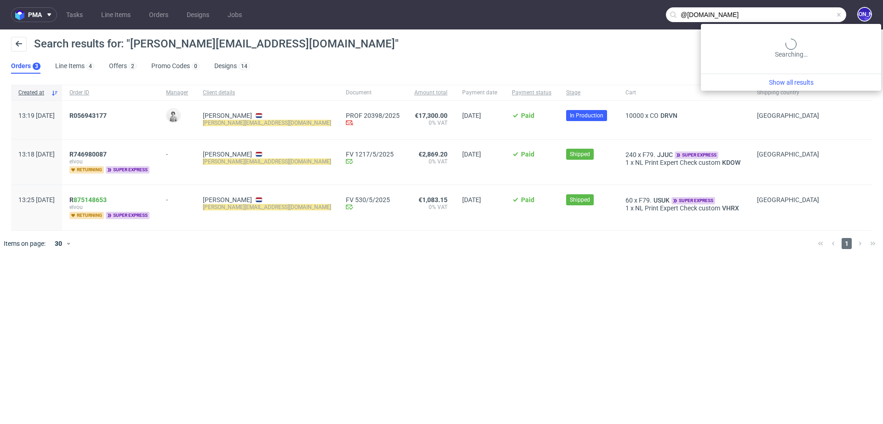
type input "@classicfootballshirts.co.uk"
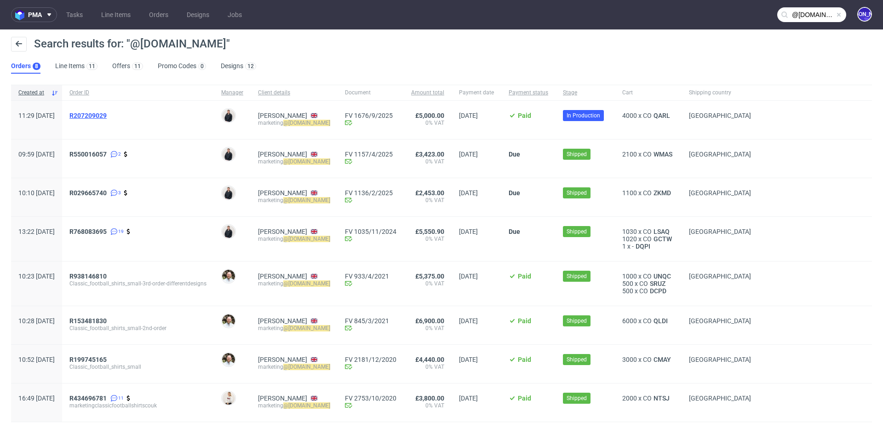
click at [107, 115] on span "R207209029" at bounding box center [87, 115] width 37 height 7
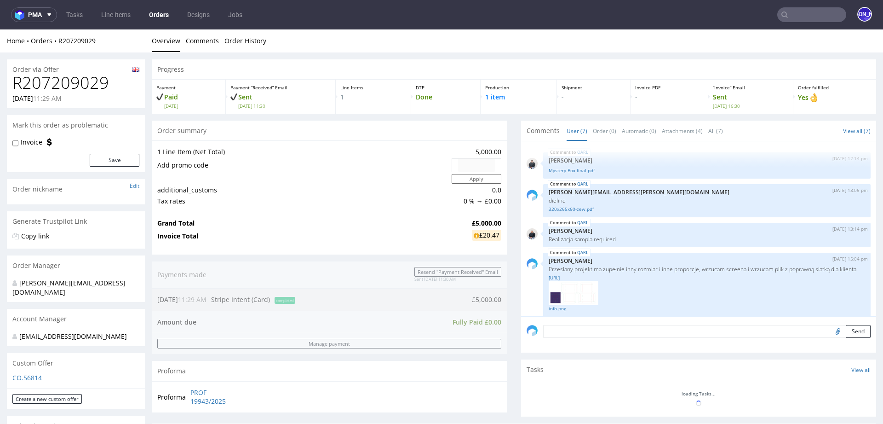
scroll to position [111, 0]
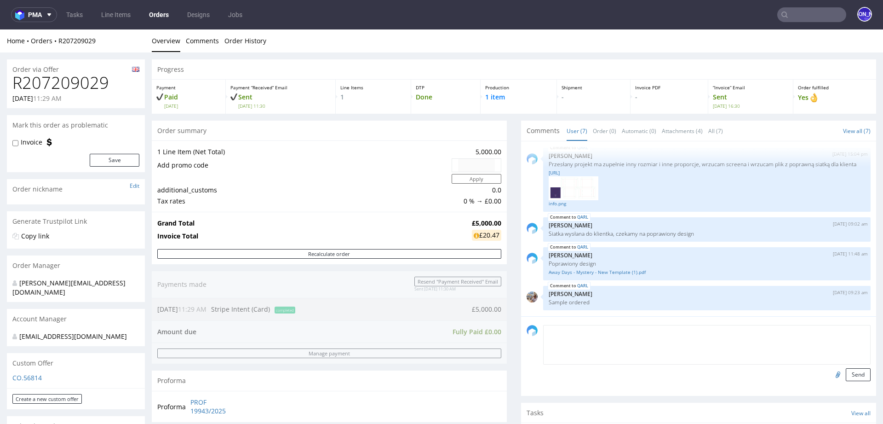
click at [582, 334] on textarea at bounding box center [707, 345] width 328 height 40
type textarea "n"
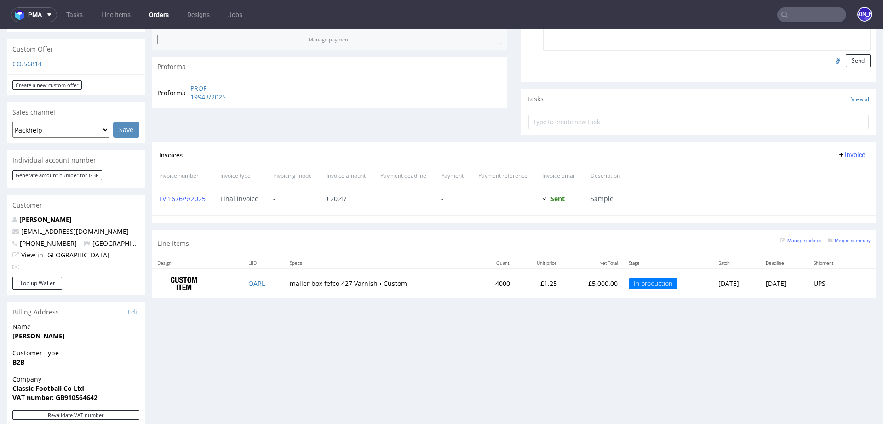
scroll to position [367, 0]
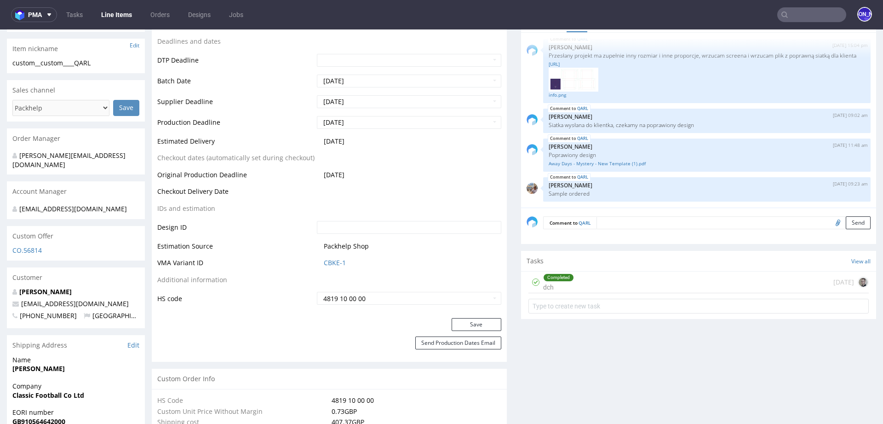
scroll to position [335, 0]
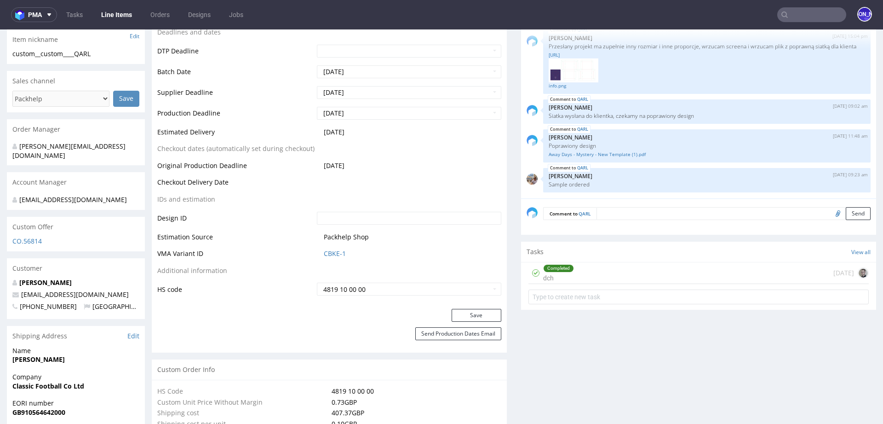
click at [603, 210] on textarea at bounding box center [734, 213] width 274 height 13
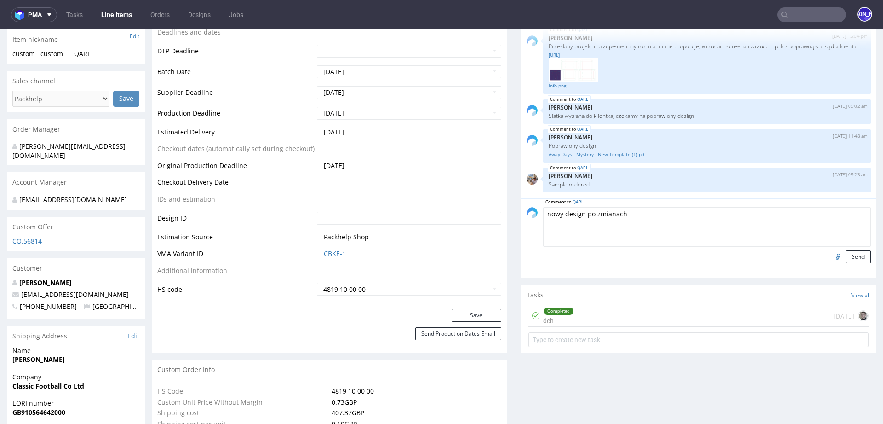
paste textarea "new CMYK codes. Lighter Blue- 344fa2 Darker Blue- 2c4a91"
type textarea "nowy design po zmianach new CMYK codes. Lighter Blue- 344fa2 Darker Blue- 2c4a91"
click at [830, 255] on input "file" at bounding box center [836, 256] width 13 height 12
type input "C:\fakepath\Away Days - Mystery - Blue (1).pdf"
click at [850, 254] on button "Send" at bounding box center [858, 256] width 25 height 13
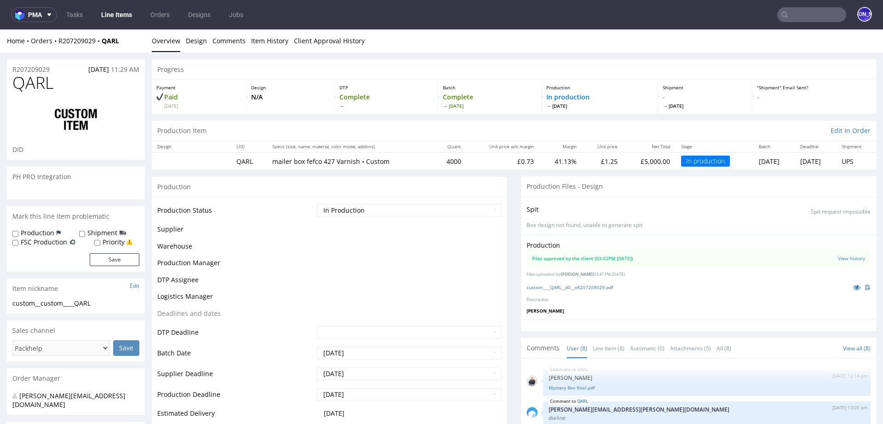
scroll to position [150, 0]
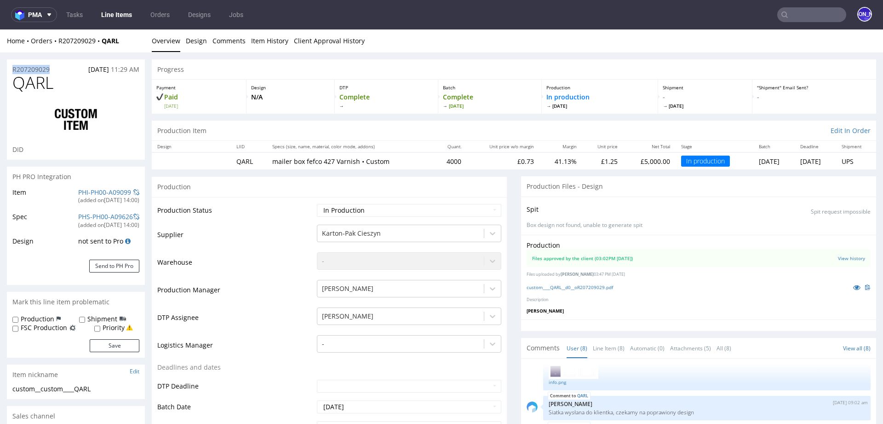
drag, startPoint x: 62, startPoint y: 70, endPoint x: 0, endPoint y: 70, distance: 61.6
copy p "R207209029"
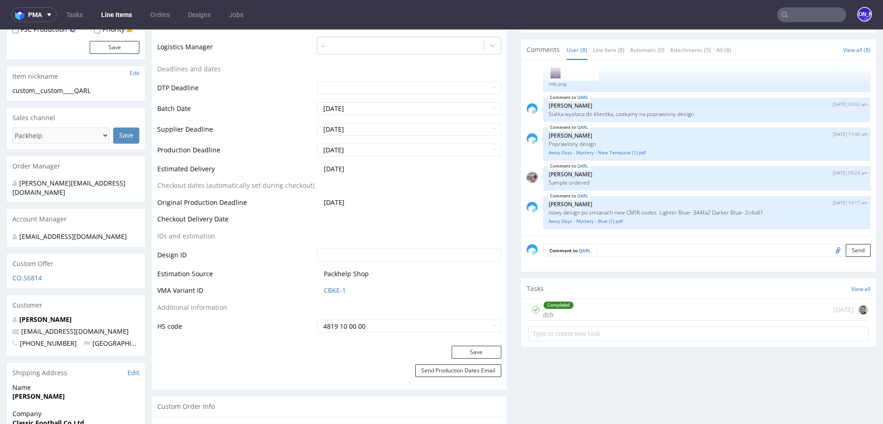
scroll to position [0, 0]
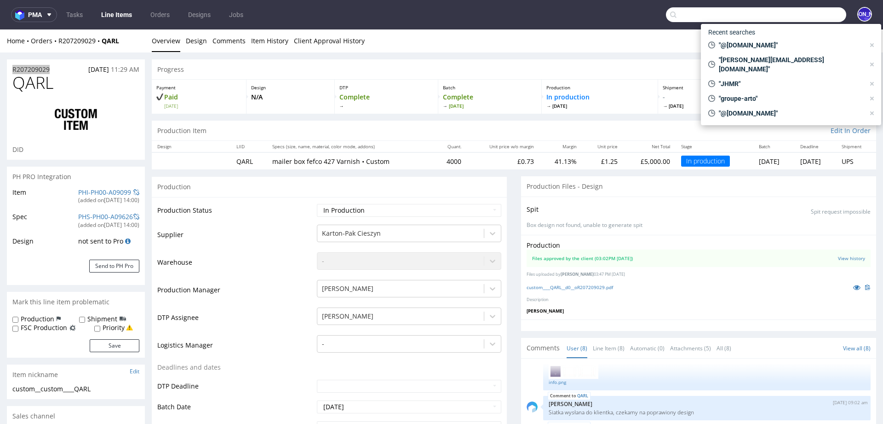
click at [790, 15] on input "text" at bounding box center [756, 14] width 180 height 15
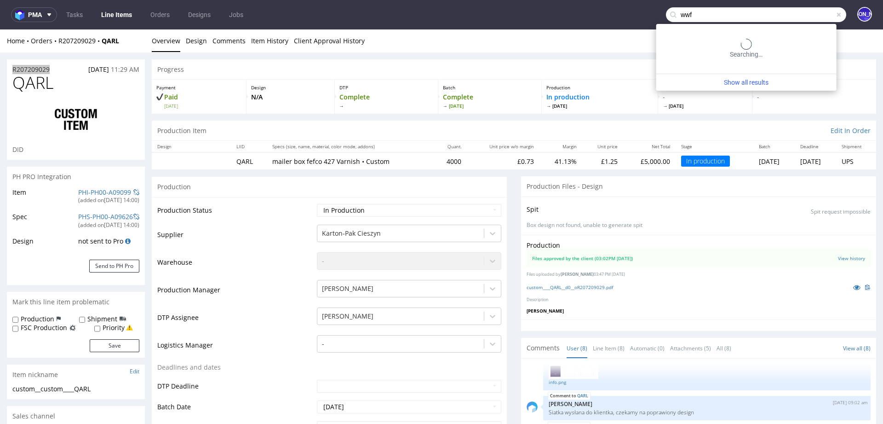
type input "wwf"
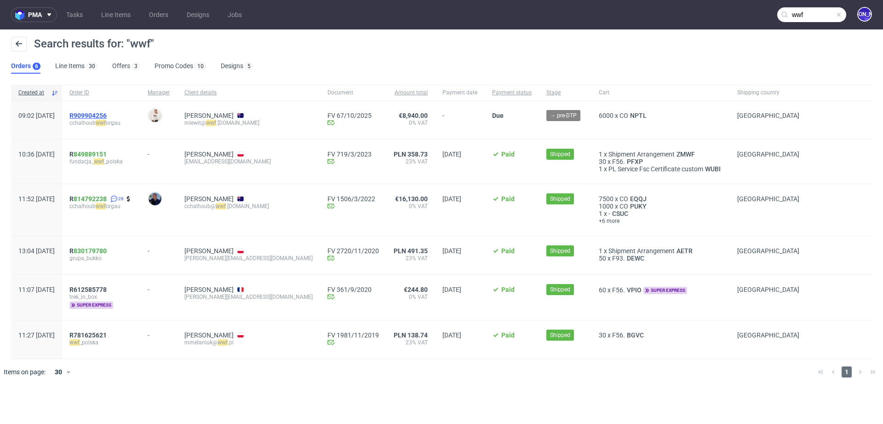
click at [107, 114] on span "R909904256" at bounding box center [87, 115] width 37 height 7
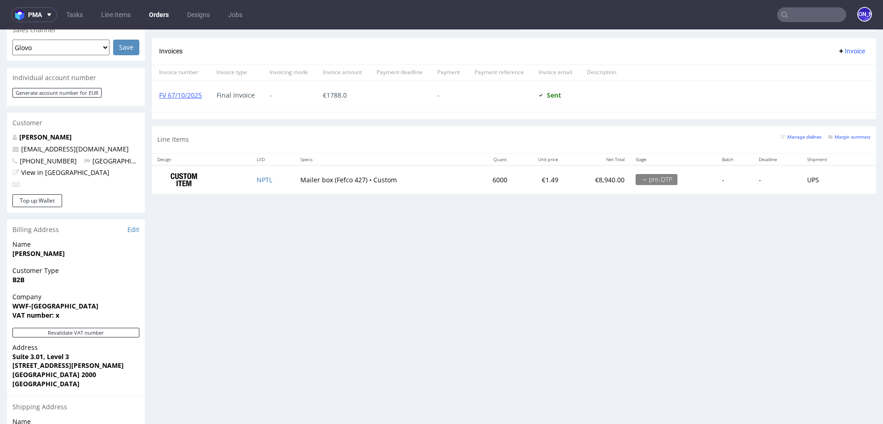
scroll to position [363, 0]
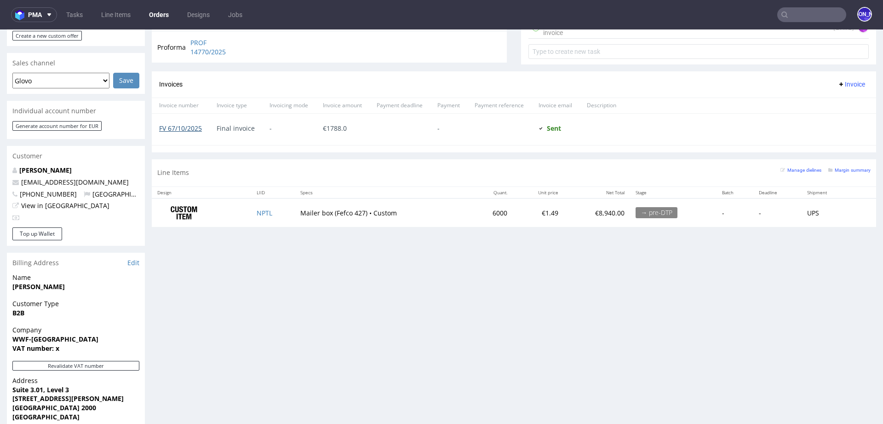
click at [171, 128] on link "FV 67/10/2025" at bounding box center [180, 128] width 43 height 9
click at [799, 14] on input "text" at bounding box center [811, 14] width 69 height 15
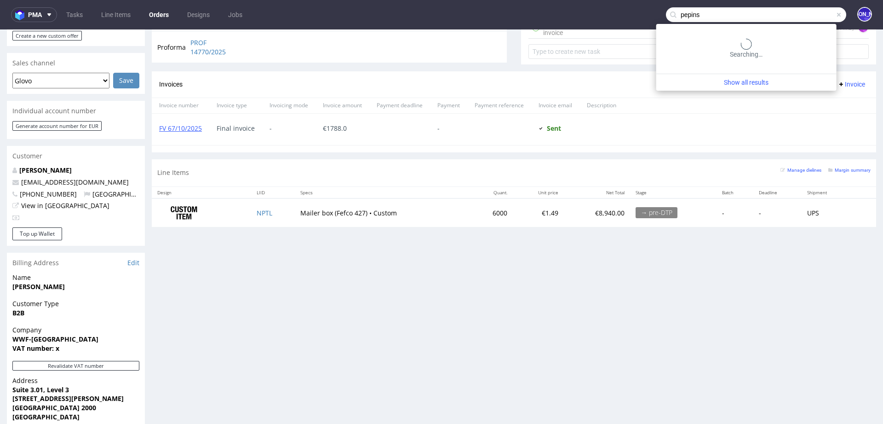
type input "pepins"
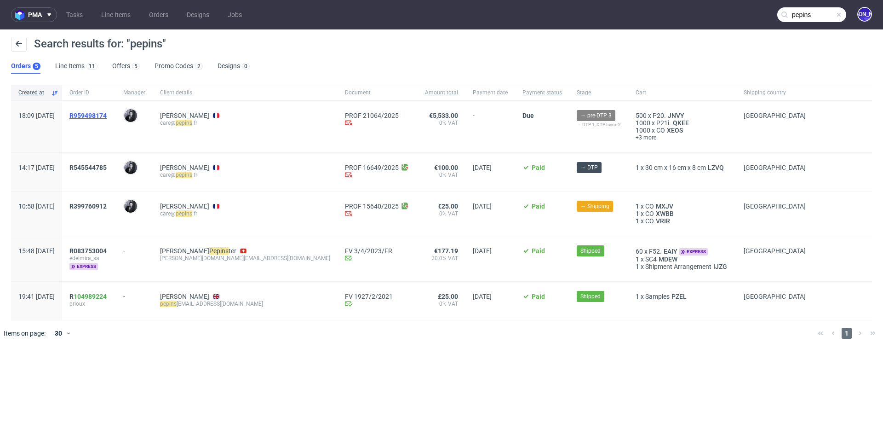
click at [101, 115] on span "R959498174" at bounding box center [87, 115] width 37 height 7
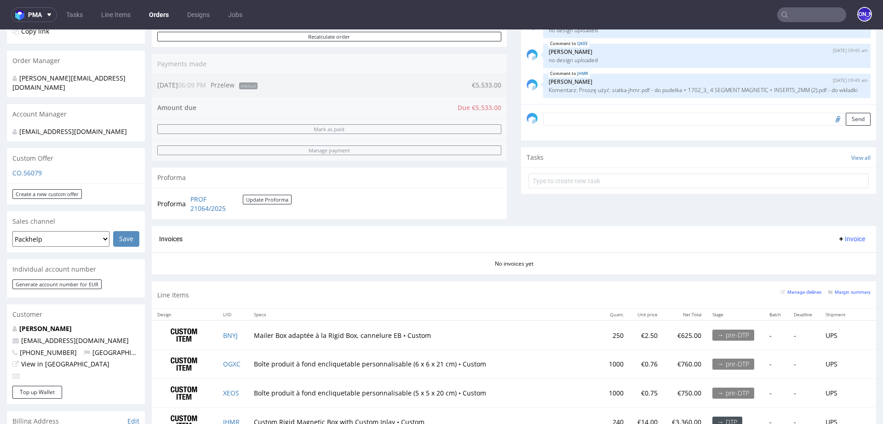
scroll to position [219, 0]
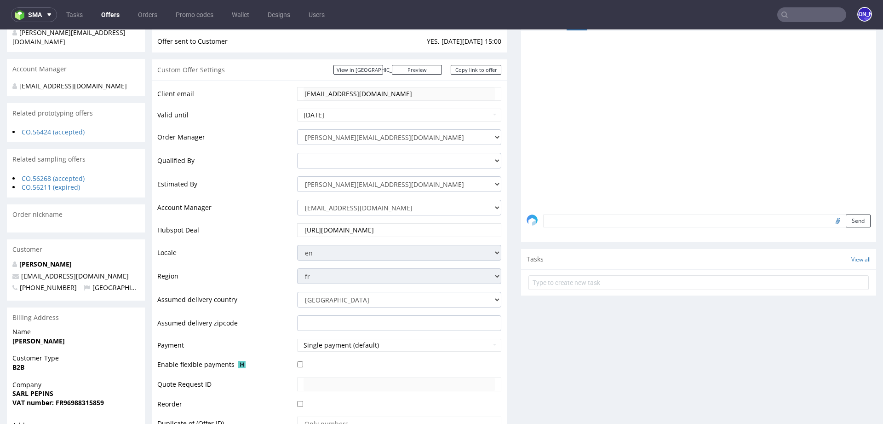
scroll to position [135, 0]
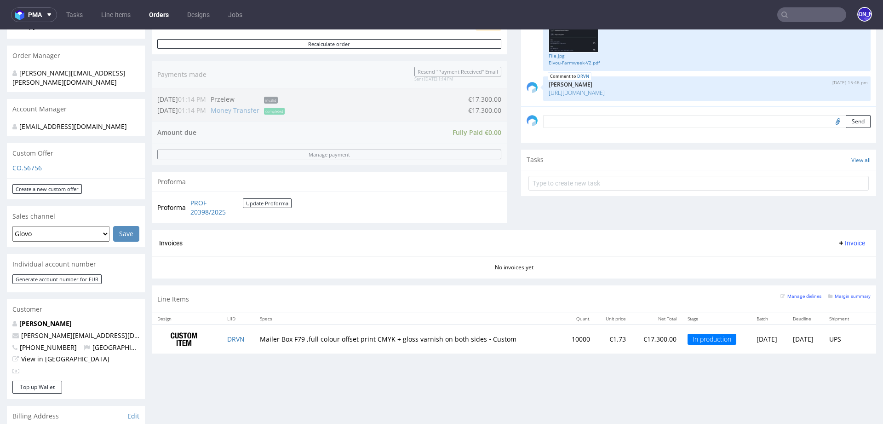
scroll to position [213, 0]
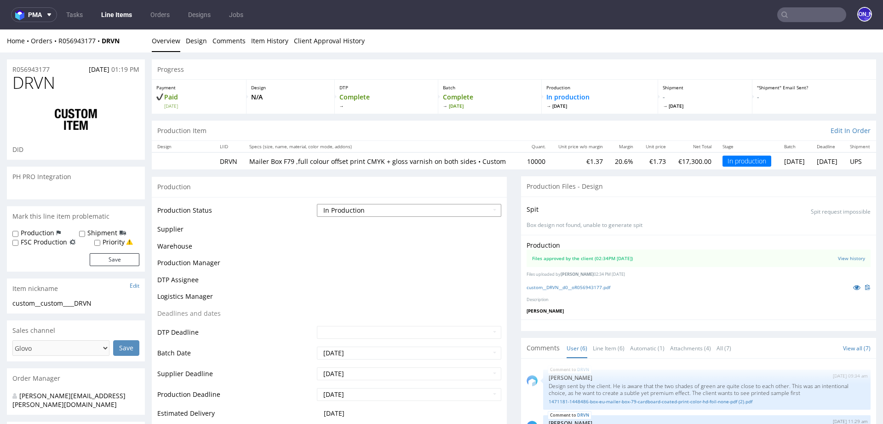
scroll to position [233, 0]
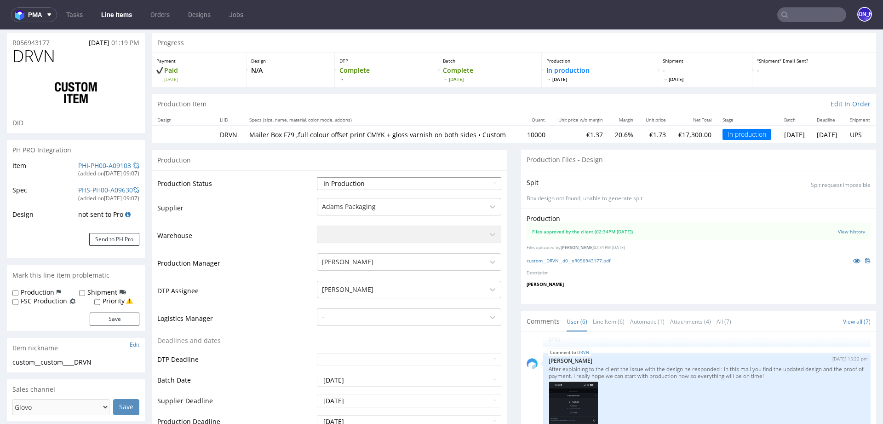
select select "in_progress"
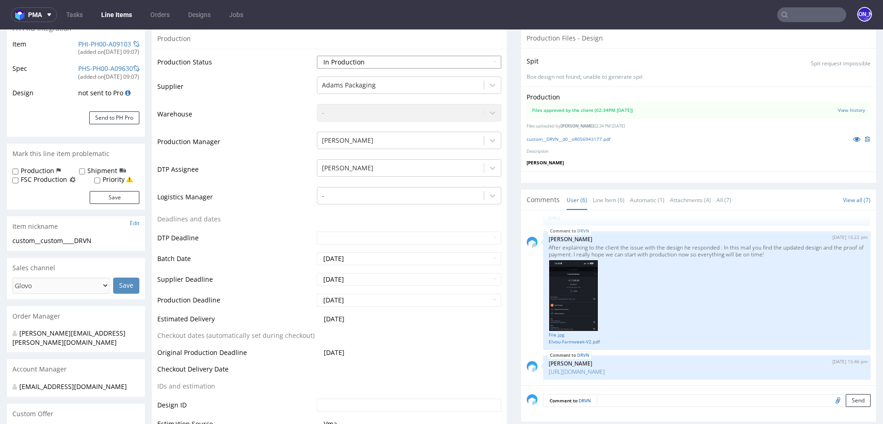
scroll to position [158, 0]
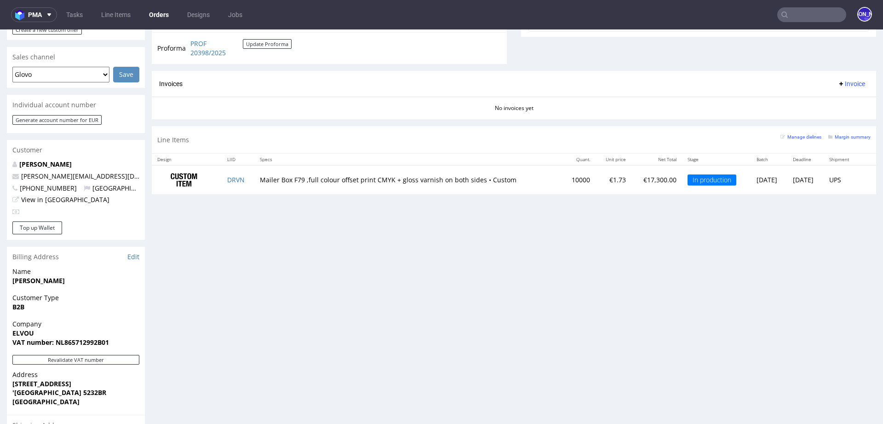
scroll to position [367, 0]
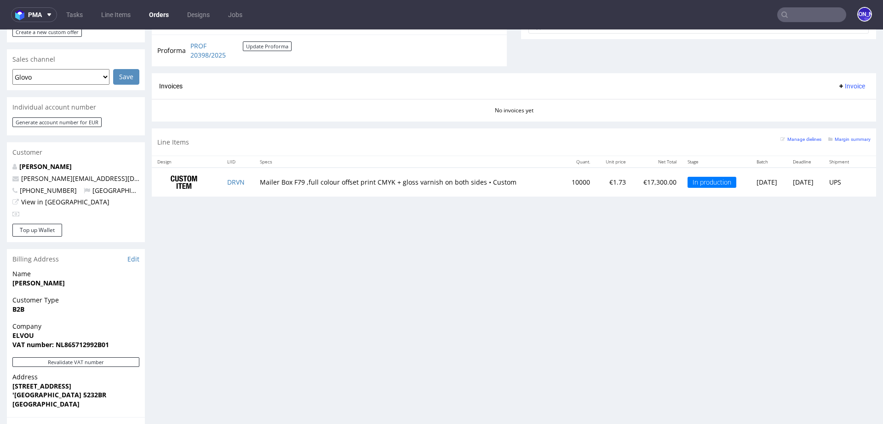
drag, startPoint x: 245, startPoint y: 179, endPoint x: 205, endPoint y: 179, distance: 39.6
click at [205, 179] on tr "[PERSON_NAME] Box F79 ,full colour offset print CMYK + gloss varnish on both si…" at bounding box center [514, 181] width 725 height 29
click at [246, 179] on td "DRVN" at bounding box center [238, 181] width 33 height 29
click at [261, 180] on td "Mailer Box F79 ,full colour offset print CMYK + gloss varnish on both sides • C…" at bounding box center [408, 181] width 308 height 29
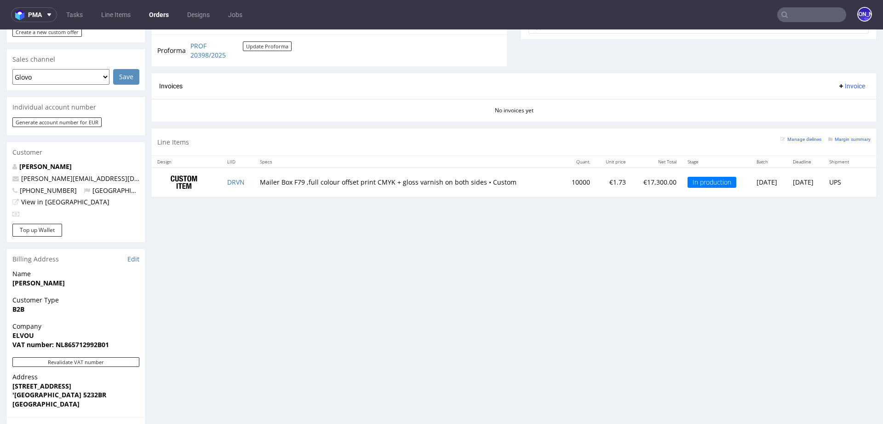
click at [278, 180] on td "Mailer Box F79 ,full colour offset print CMYK + gloss varnish on both sides • C…" at bounding box center [408, 181] width 308 height 29
click at [288, 180] on td "Mailer Box F79 ,full colour offset print CMYK + gloss varnish on both sides • C…" at bounding box center [408, 181] width 308 height 29
click at [322, 181] on td "Mailer Box F79 ,full colour offset print CMYK + gloss varnish on both sides • C…" at bounding box center [408, 181] width 308 height 29
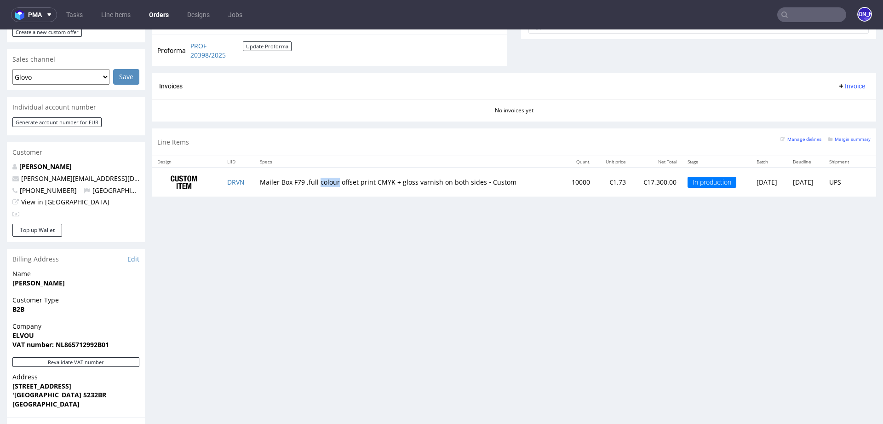
click at [322, 181] on td "Mailer Box F79 ,full colour offset print CMYK + gloss varnish on both sides • C…" at bounding box center [408, 181] width 308 height 29
click at [337, 180] on td "Mailer Box F79 ,full colour offset print CMYK + gloss varnish on both sides • C…" at bounding box center [408, 181] width 308 height 29
click at [306, 182] on td "Mailer Box F79 ,full colour offset print CMYK + gloss varnish on both sides • C…" at bounding box center [408, 181] width 308 height 29
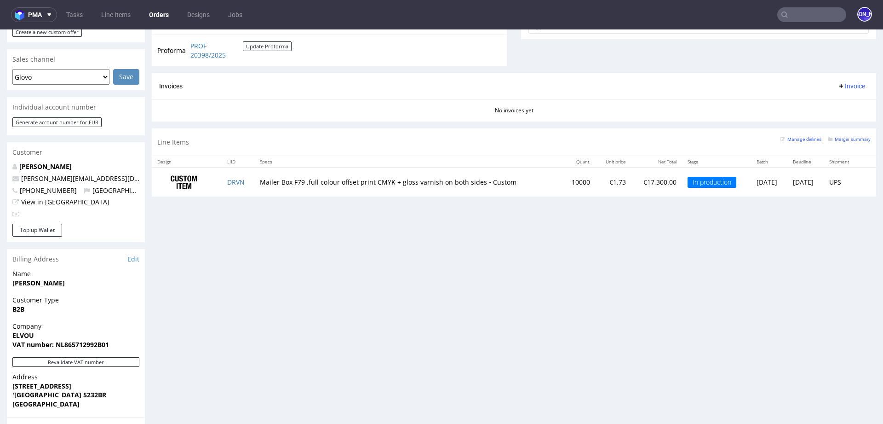
click at [321, 179] on td "Mailer Box F79 ,full colour offset print CMYK + gloss varnish on both sides • C…" at bounding box center [408, 181] width 308 height 29
drag, startPoint x: 507, startPoint y: 180, endPoint x: 255, endPoint y: 179, distance: 252.1
click at [255, 179] on td "Mailer Box F79 ,full colour offset print CMYK + gloss varnish on both sides • C…" at bounding box center [408, 181] width 308 height 29
click at [264, 180] on td "Mailer Box F79 ,full colour offset print CMYK + gloss varnish on both sides • C…" at bounding box center [408, 181] width 308 height 29
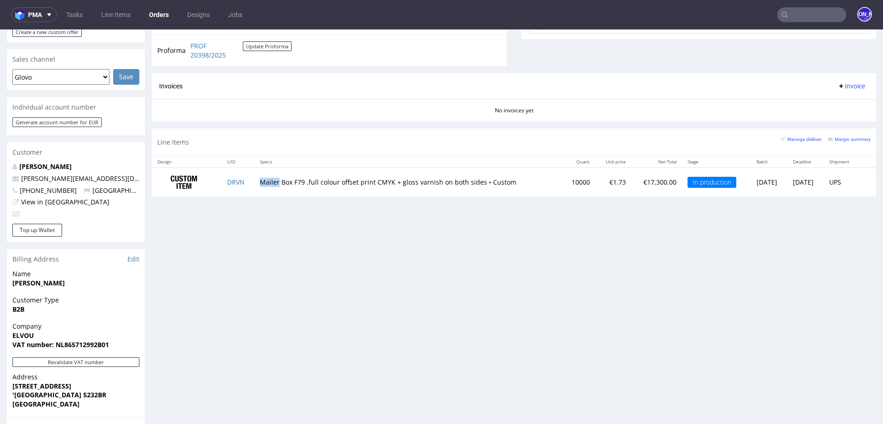
click at [264, 180] on td "Mailer Box F79 ,full colour offset print CMYK + gloss varnish on both sides • C…" at bounding box center [408, 181] width 308 height 29
click at [282, 179] on td "Mailer Box F79 ,full colour offset print CMYK + gloss varnish on both sides • C…" at bounding box center [408, 181] width 308 height 29
click at [291, 179] on td "Mailer Box F79 ,full colour offset print CMYK + gloss varnish on both sides • C…" at bounding box center [408, 181] width 308 height 29
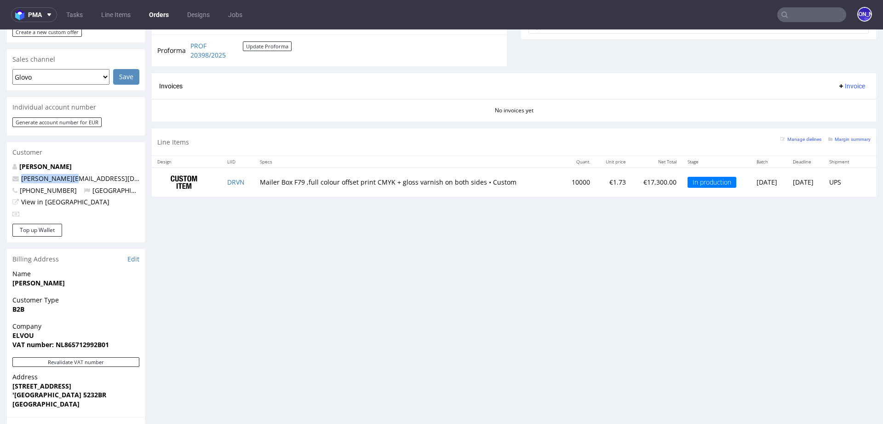
drag, startPoint x: 72, startPoint y: 168, endPoint x: 17, endPoint y: 167, distance: 54.8
click at [17, 174] on p "[PERSON_NAME][EMAIL_ADDRESS][DOMAIN_NAME]" at bounding box center [75, 178] width 127 height 9
copy span "[PERSON_NAME][EMAIL_ADDRESS][DOMAIN_NAME]"
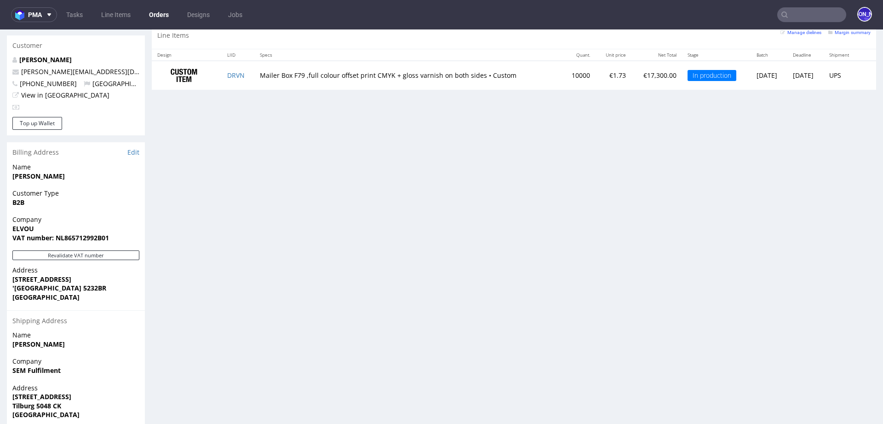
scroll to position [496, 0]
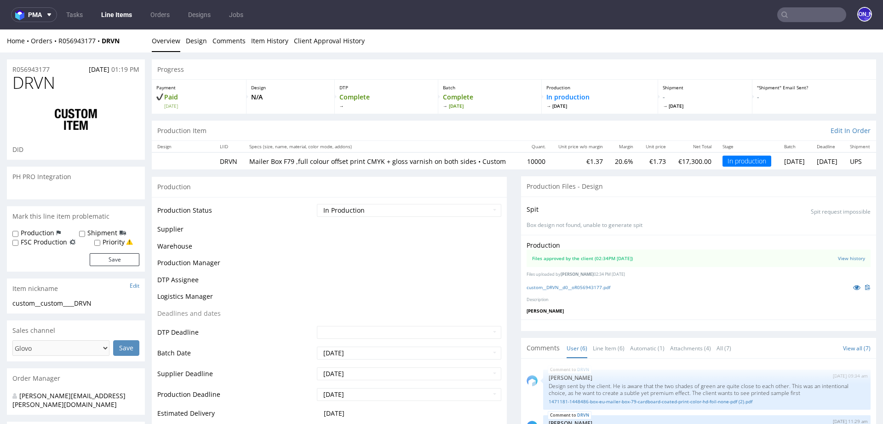
scroll to position [233, 0]
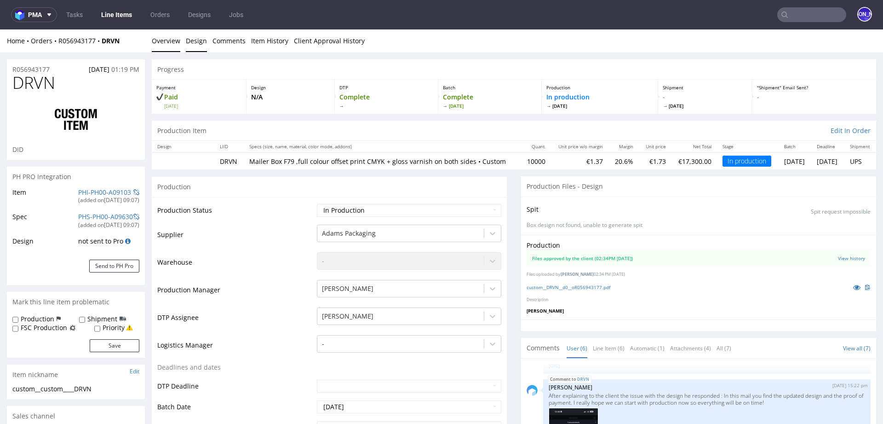
select select "in_progress"
click at [258, 41] on link "Item History" at bounding box center [269, 40] width 37 height 23
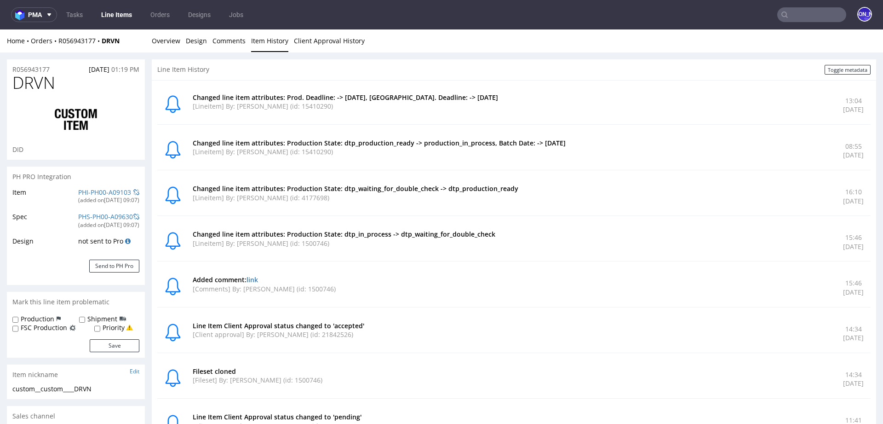
click at [664, 21] on nav "pma Tasks Line Items Orders Designs Jobs JO" at bounding box center [441, 14] width 883 height 29
